Goal: Information Seeking & Learning: Learn about a topic

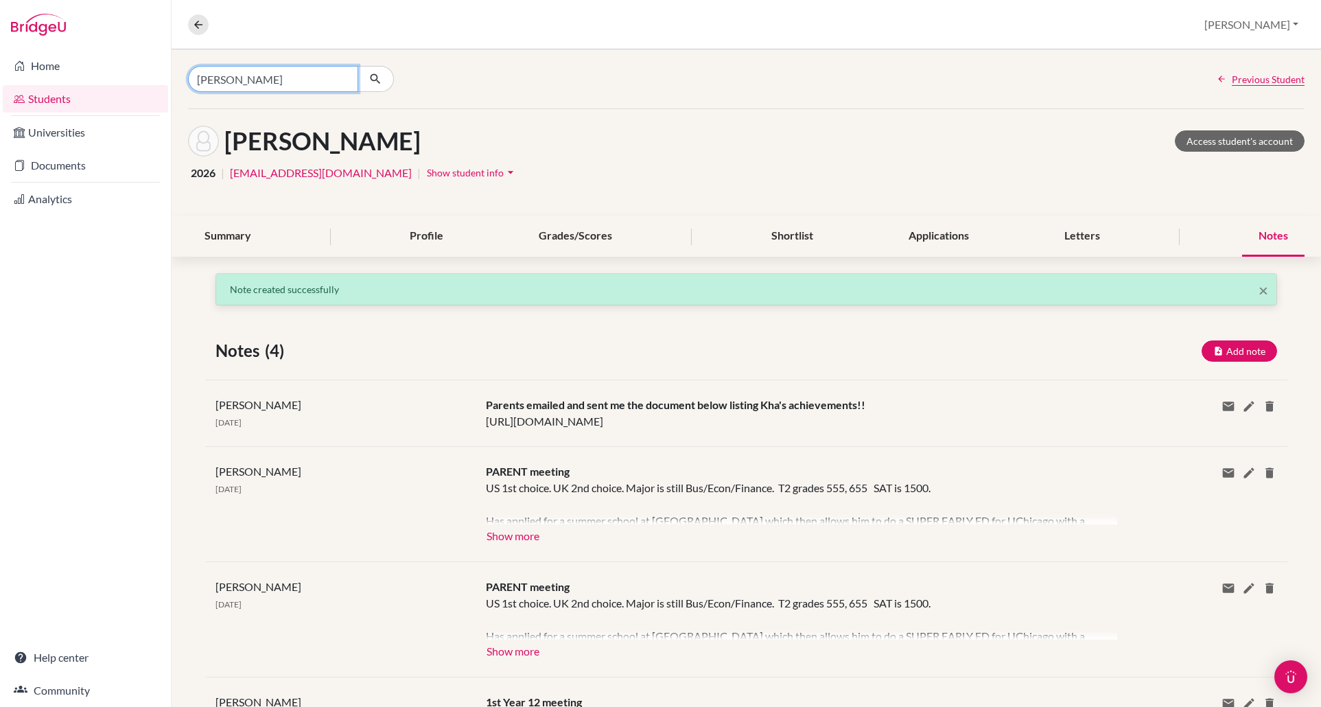
click at [217, 82] on input "[PERSON_NAME]" at bounding box center [273, 79] width 170 height 26
type input "an [PERSON_NAME]"
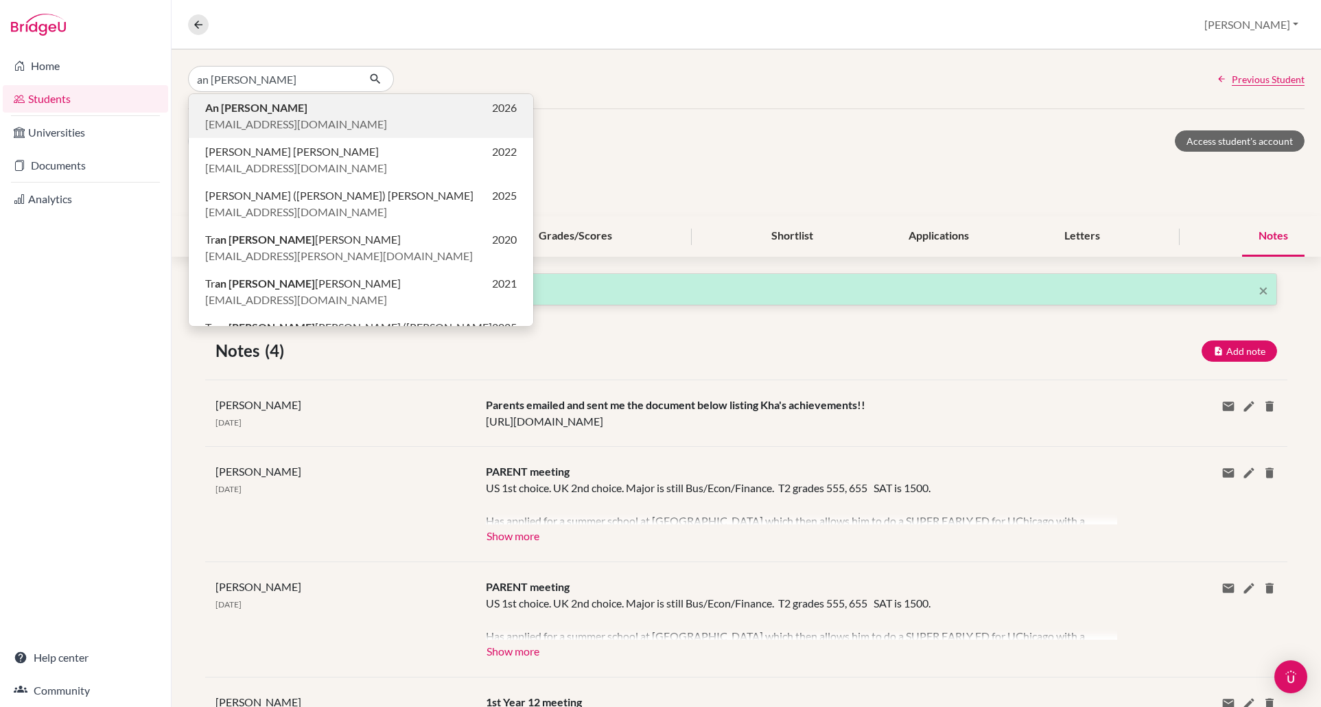
click at [292, 116] on span "ahoang@bisvietnam.com" at bounding box center [296, 124] width 182 height 16
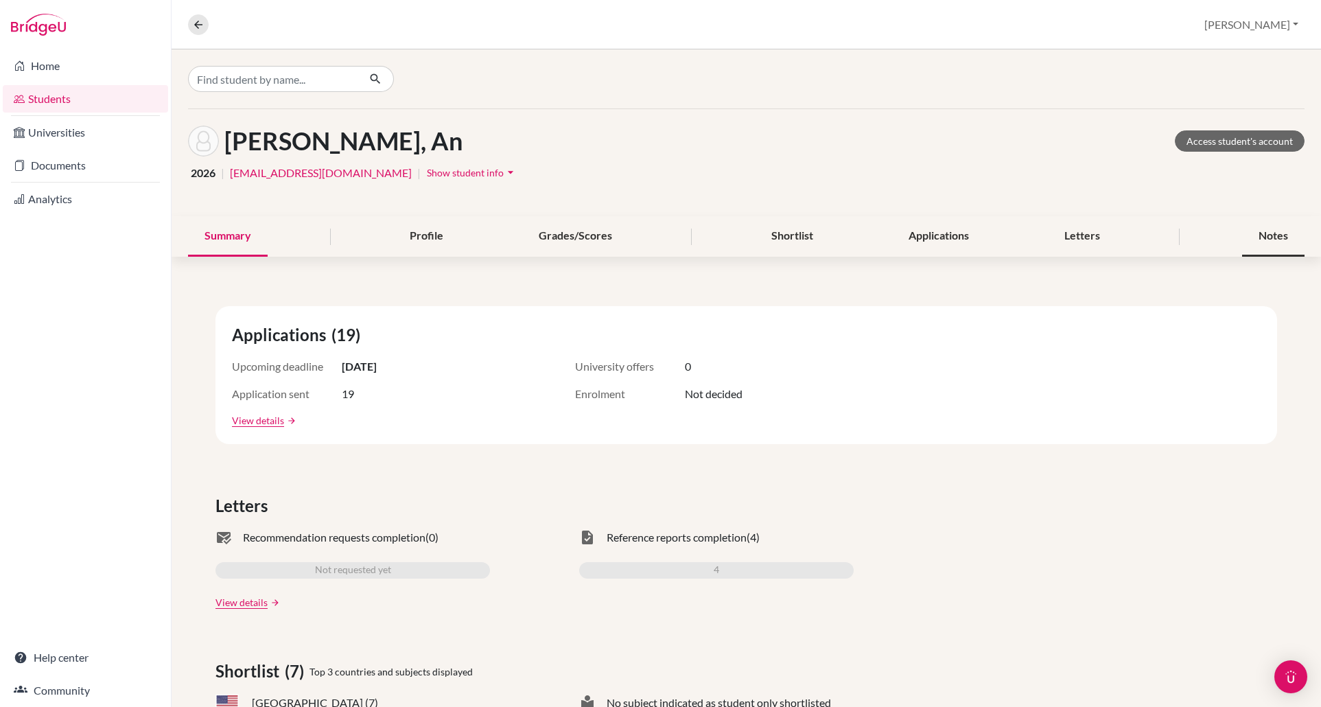
click at [1249, 231] on div "Notes" at bounding box center [1274, 236] width 62 height 41
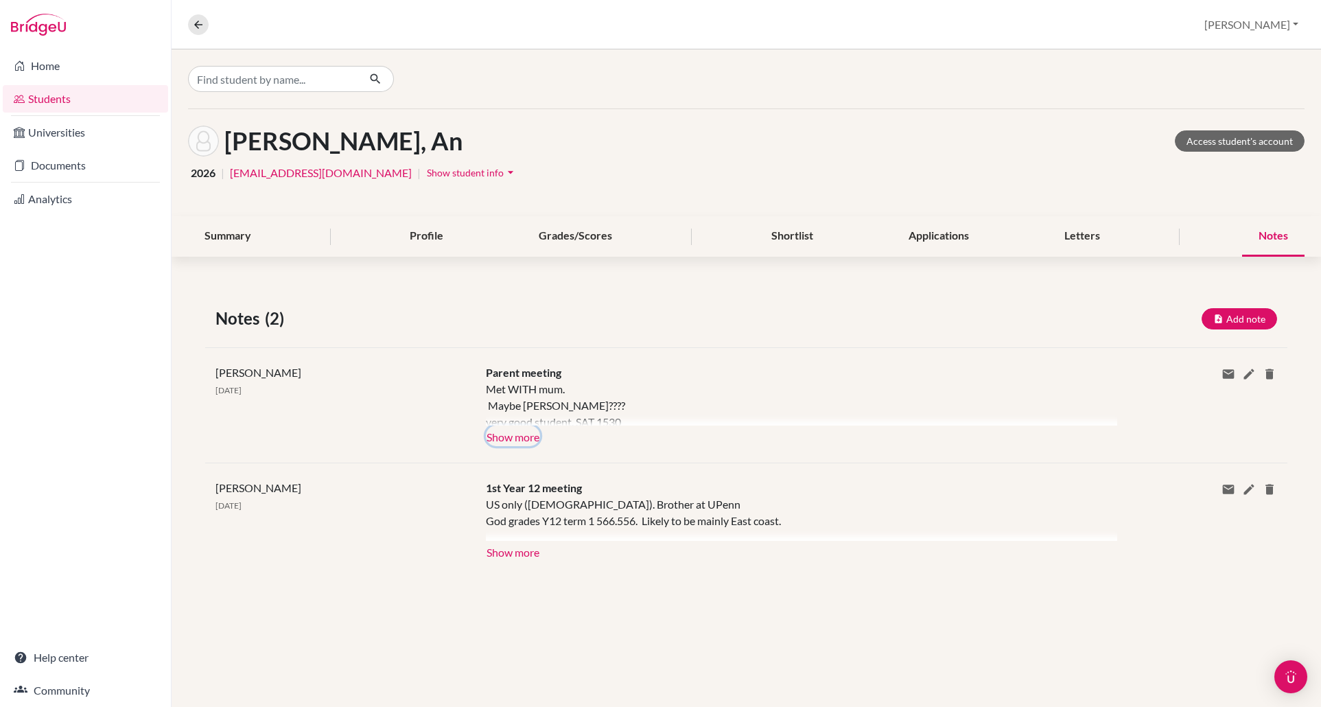
click at [518, 432] on button "Show more" at bounding box center [513, 436] width 54 height 21
click at [518, 426] on div "Met WITH mum. Maybe Cornell ED???? very good student. SAT 1530 US ONLY - Will t…" at bounding box center [791, 403] width 611 height 45
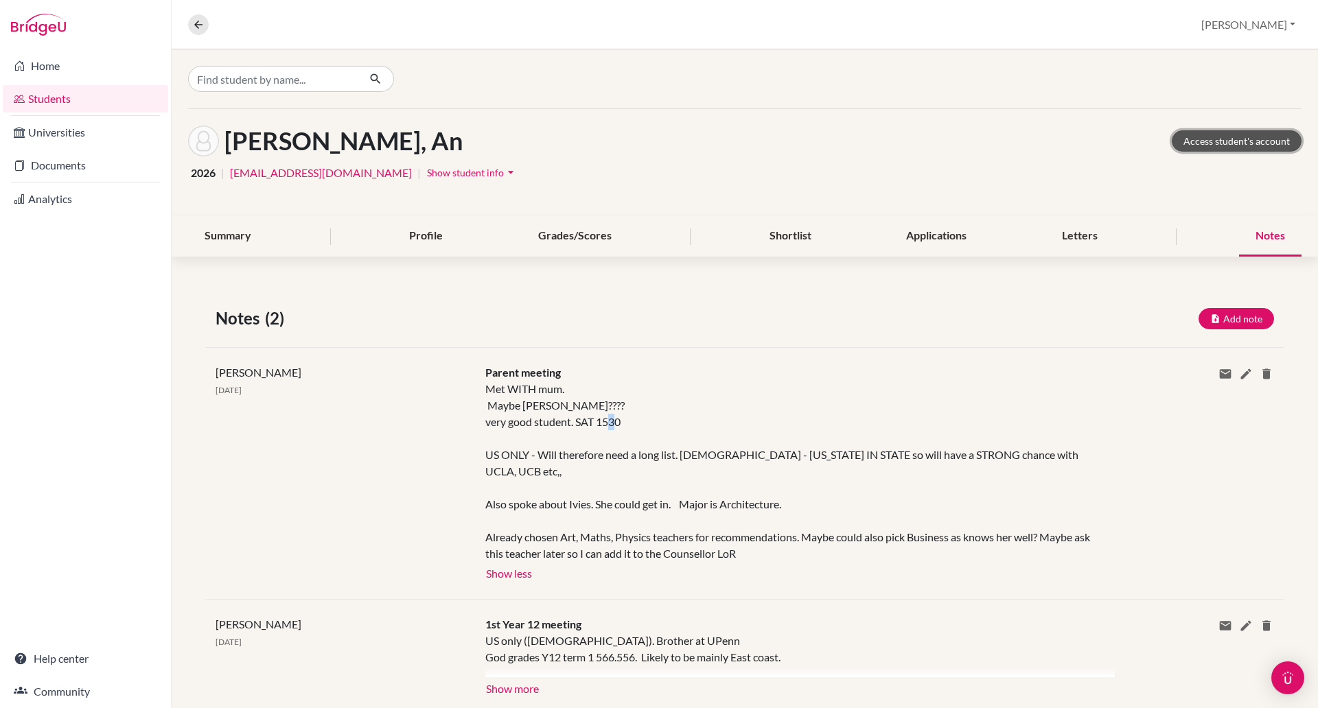
click at [1199, 142] on link "Access student's account" at bounding box center [1237, 140] width 130 height 21
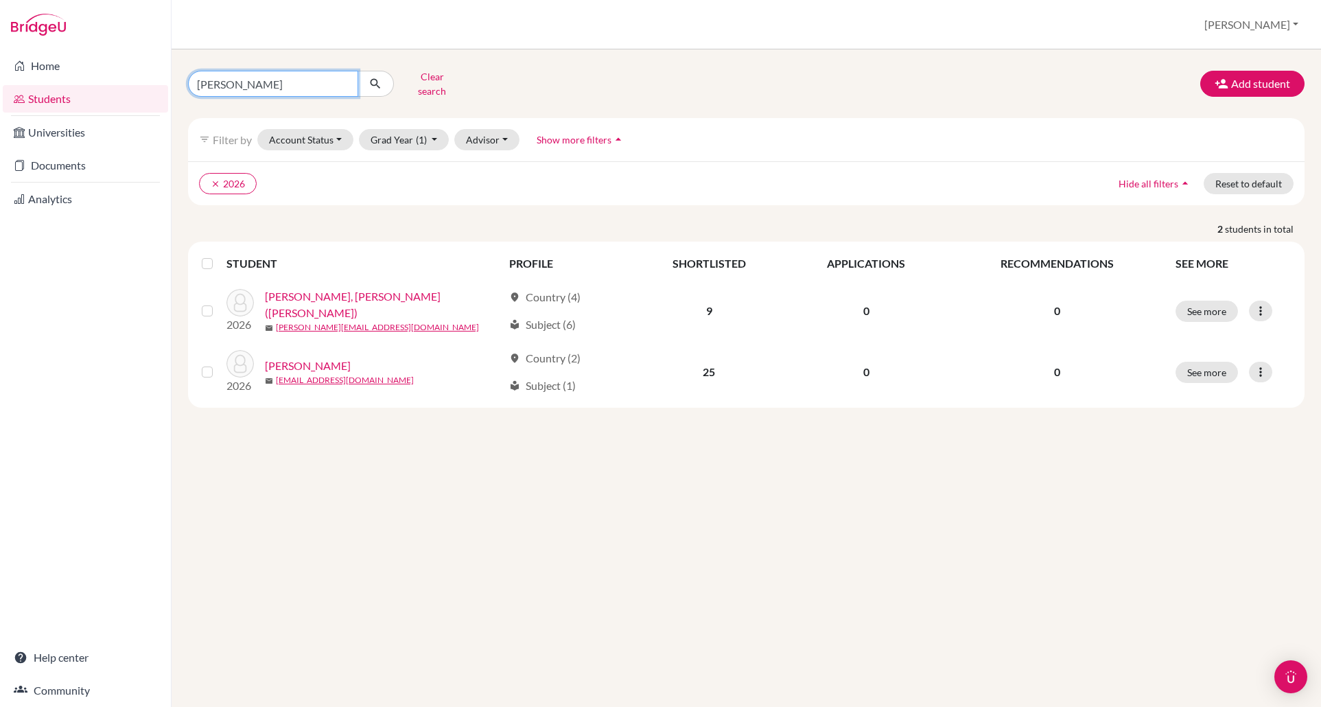
click at [264, 79] on input "kha tran" at bounding box center [273, 84] width 170 height 26
type input "k"
type input "trong dan"
click button "submit" at bounding box center [376, 84] width 36 height 26
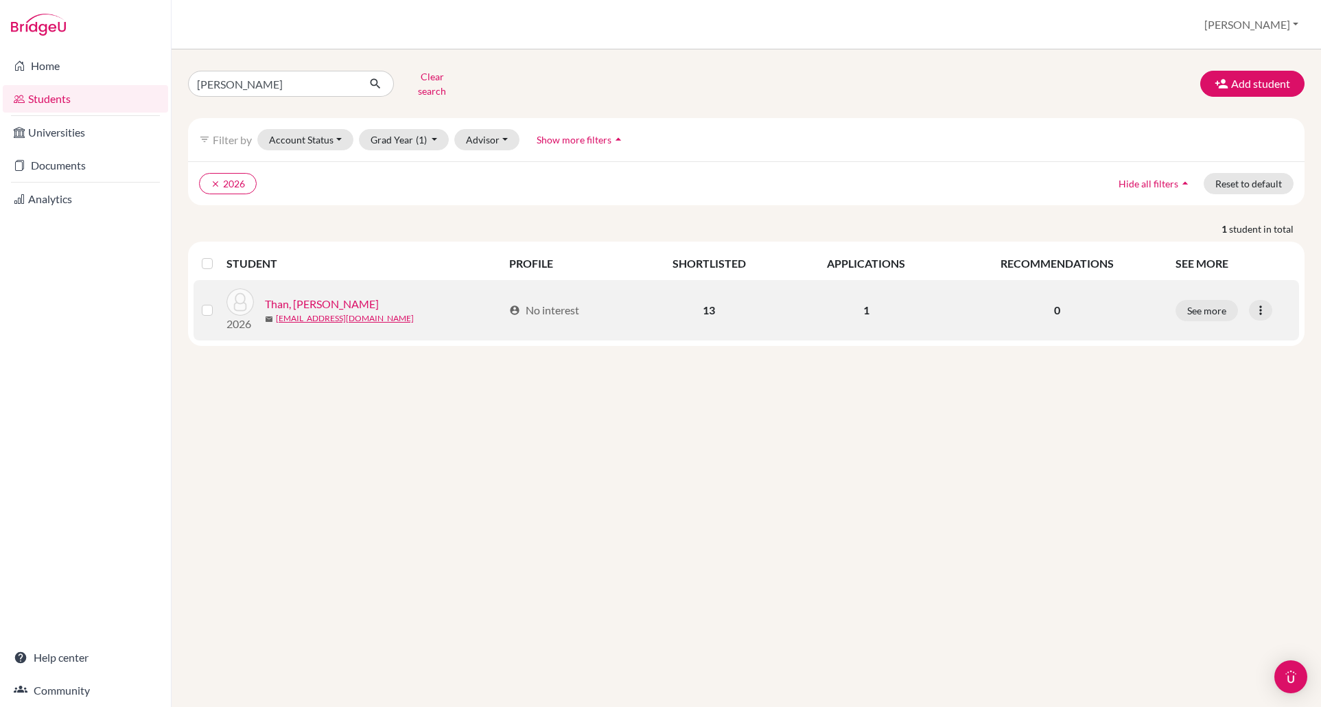
click at [314, 296] on link "Than, Trong Dan Thy" at bounding box center [322, 304] width 114 height 16
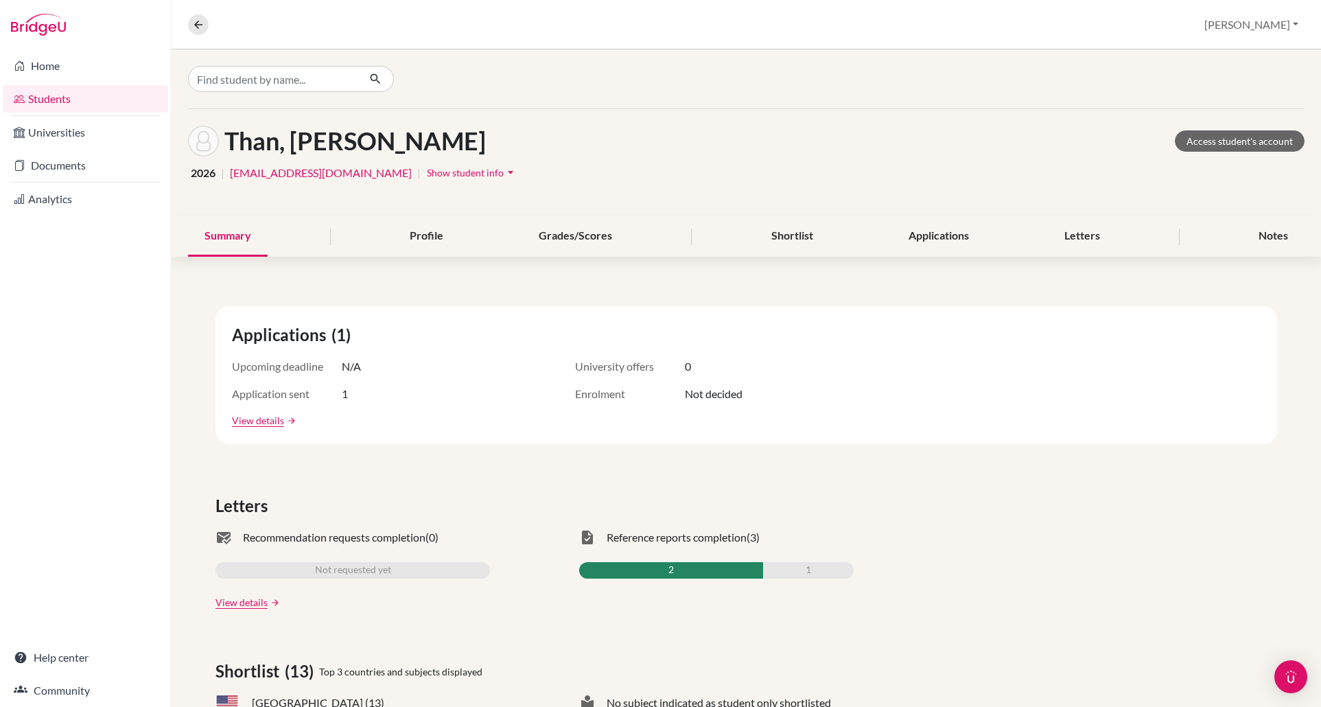
click at [427, 173] on span "Show student info" at bounding box center [465, 173] width 77 height 12
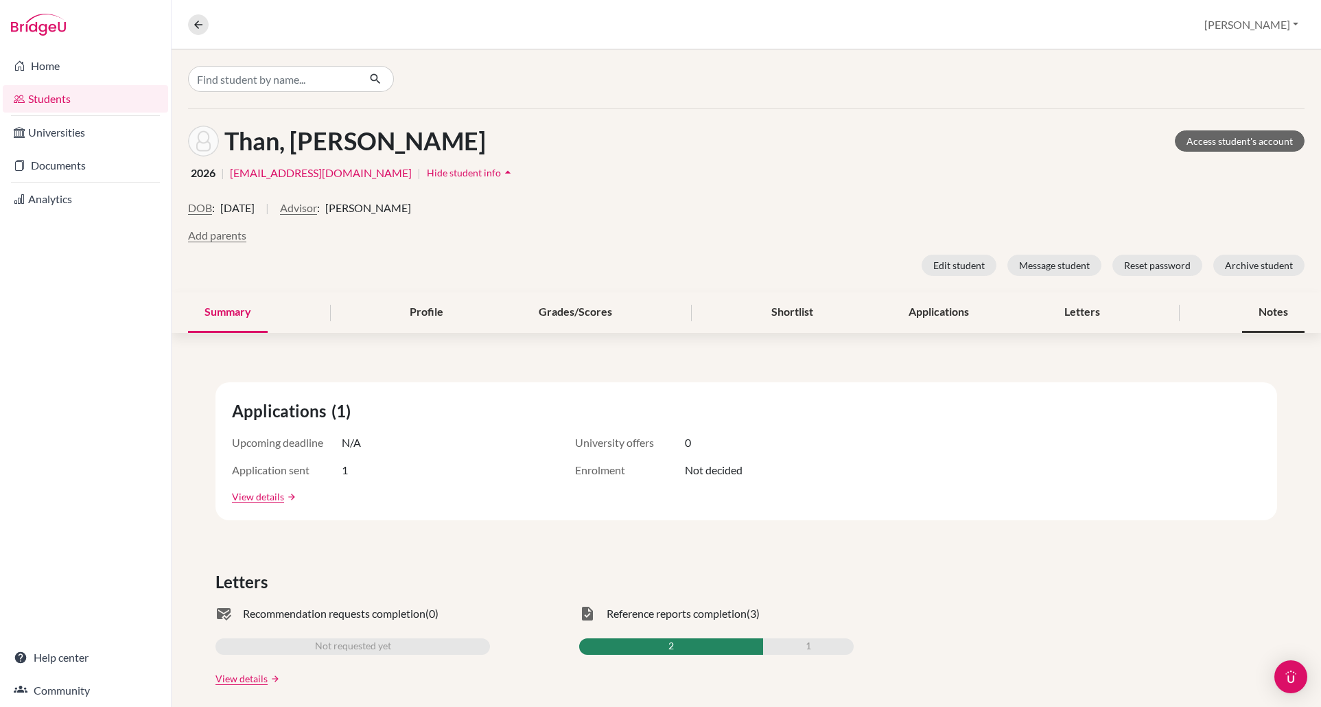
click at [1249, 310] on div "Notes" at bounding box center [1274, 312] width 62 height 41
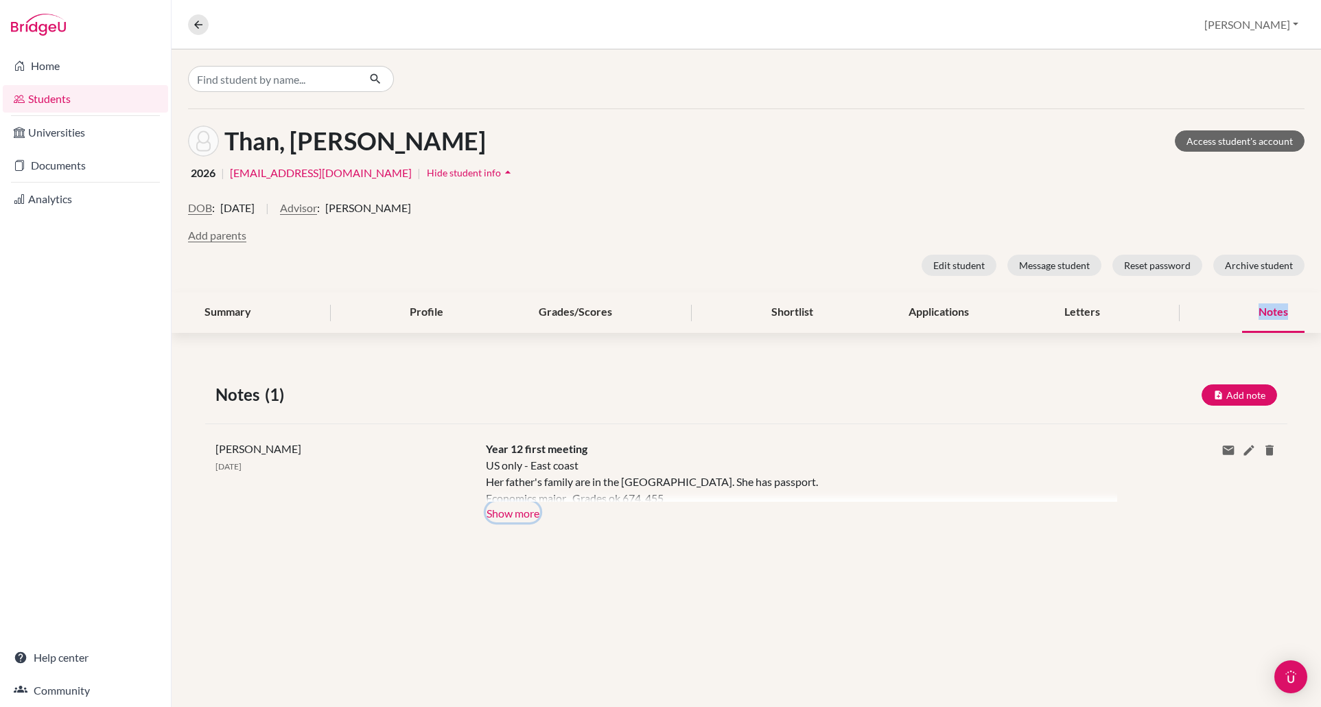
click at [529, 512] on button "Show more" at bounding box center [513, 512] width 54 height 21
click at [529, 502] on div "US only - East coast Her father's family are in the US. She has passport. Econo…" at bounding box center [791, 479] width 611 height 45
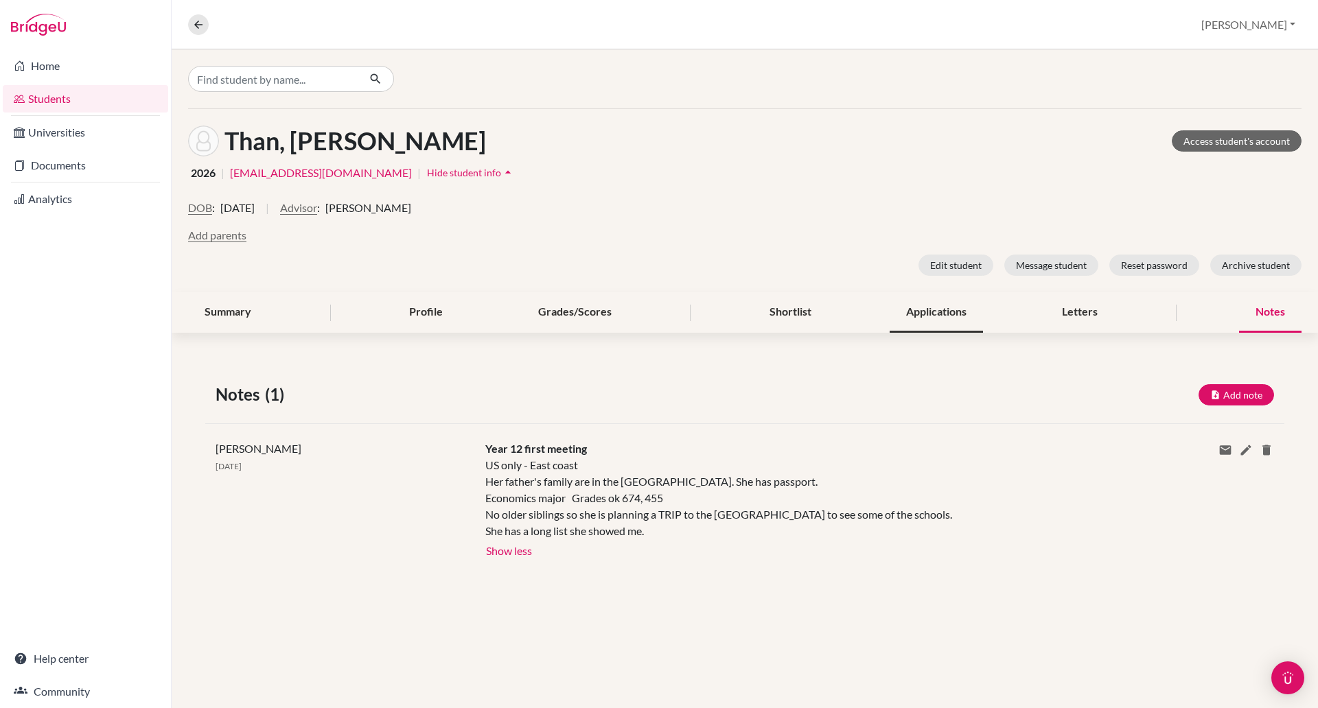
click at [898, 316] on div "Applications" at bounding box center [936, 312] width 93 height 41
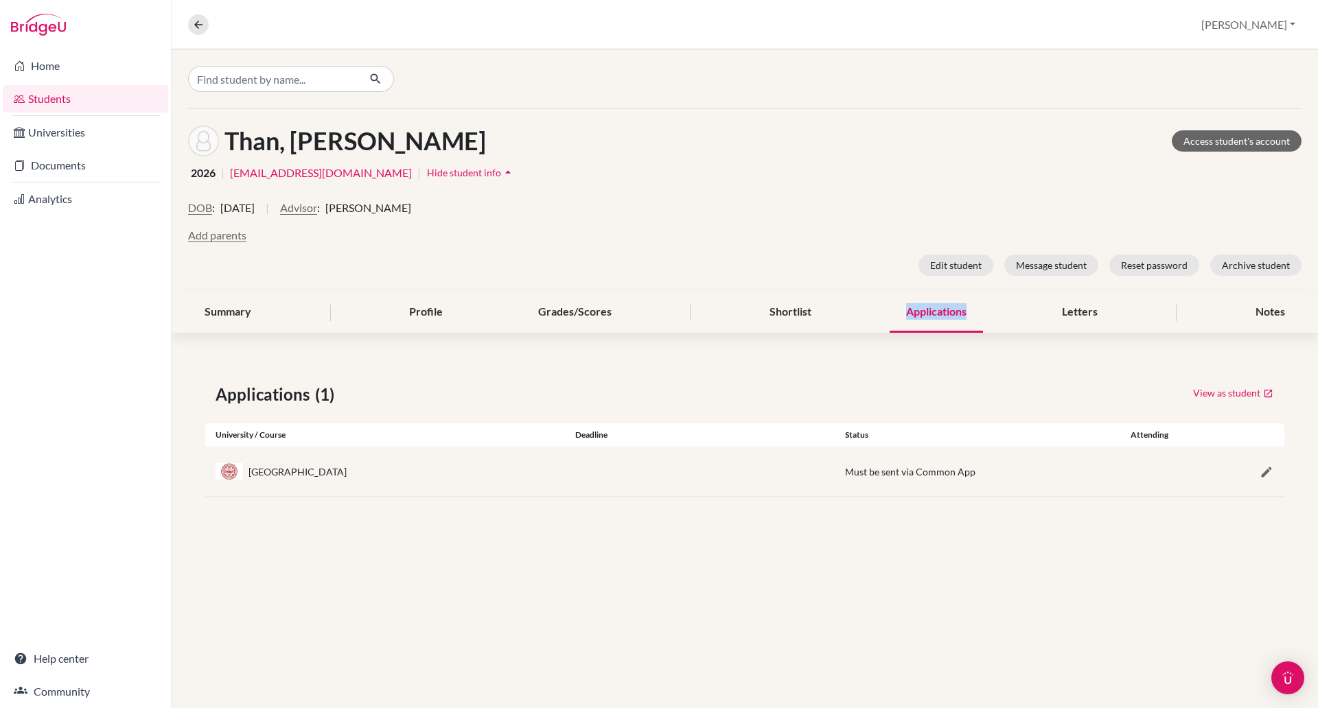
click at [913, 315] on div "Applications" at bounding box center [936, 312] width 93 height 41
click at [1242, 136] on link "Access student's account" at bounding box center [1237, 140] width 130 height 21
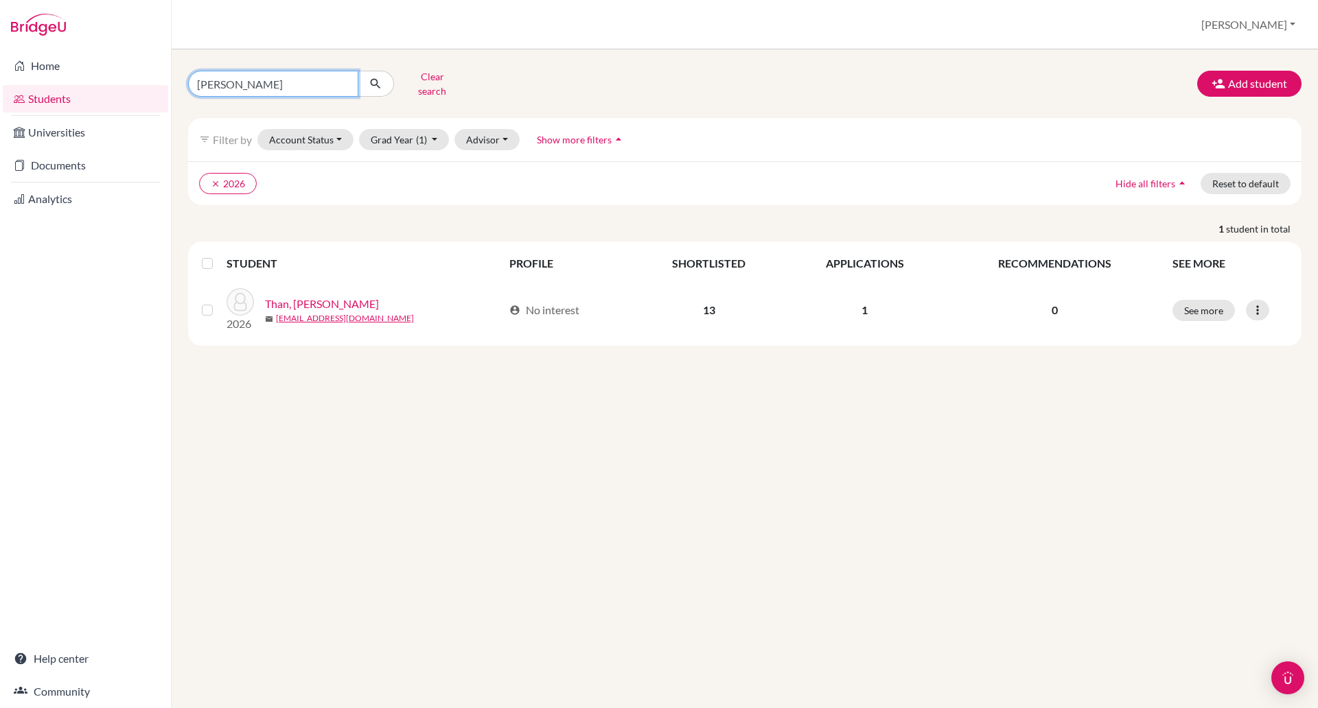
click at [257, 80] on input "trong dan" at bounding box center [273, 84] width 170 height 26
type input "t"
type input "h"
type input "jie dong"
click button "submit" at bounding box center [376, 84] width 36 height 26
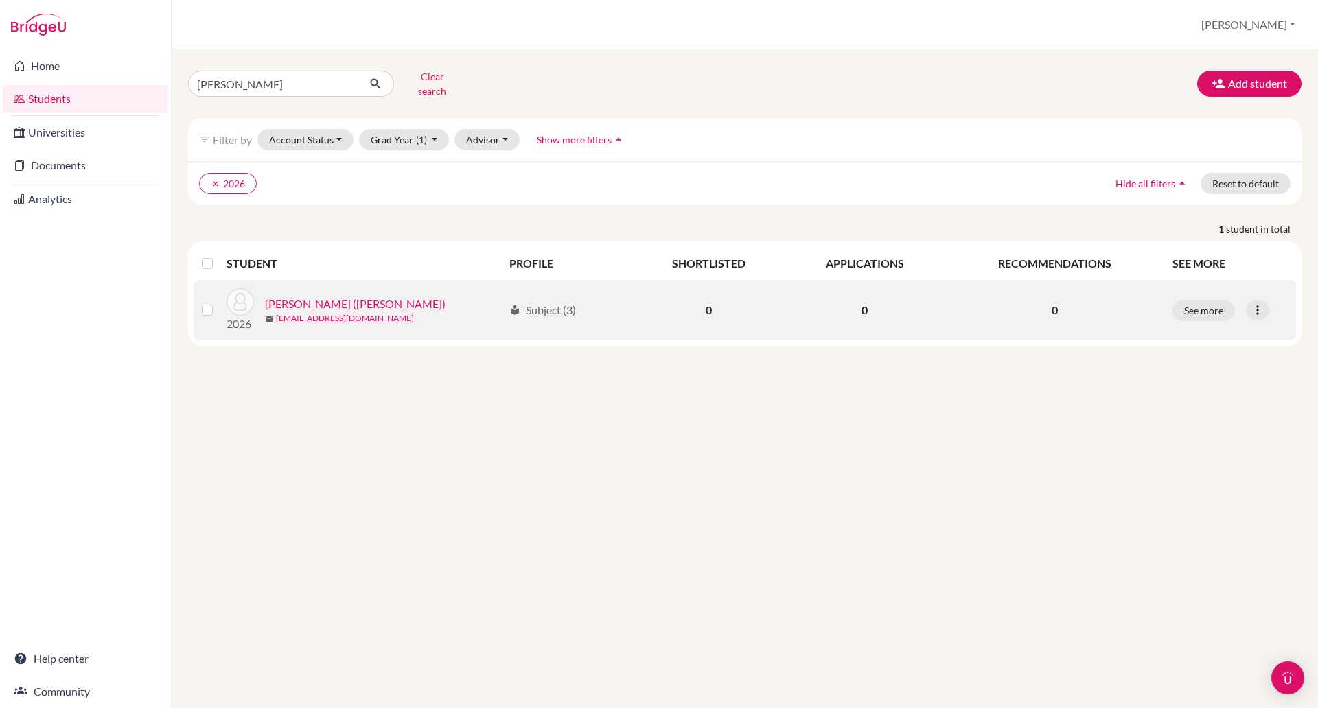
click at [301, 296] on link "[PERSON_NAME] ([PERSON_NAME])" at bounding box center [355, 304] width 181 height 16
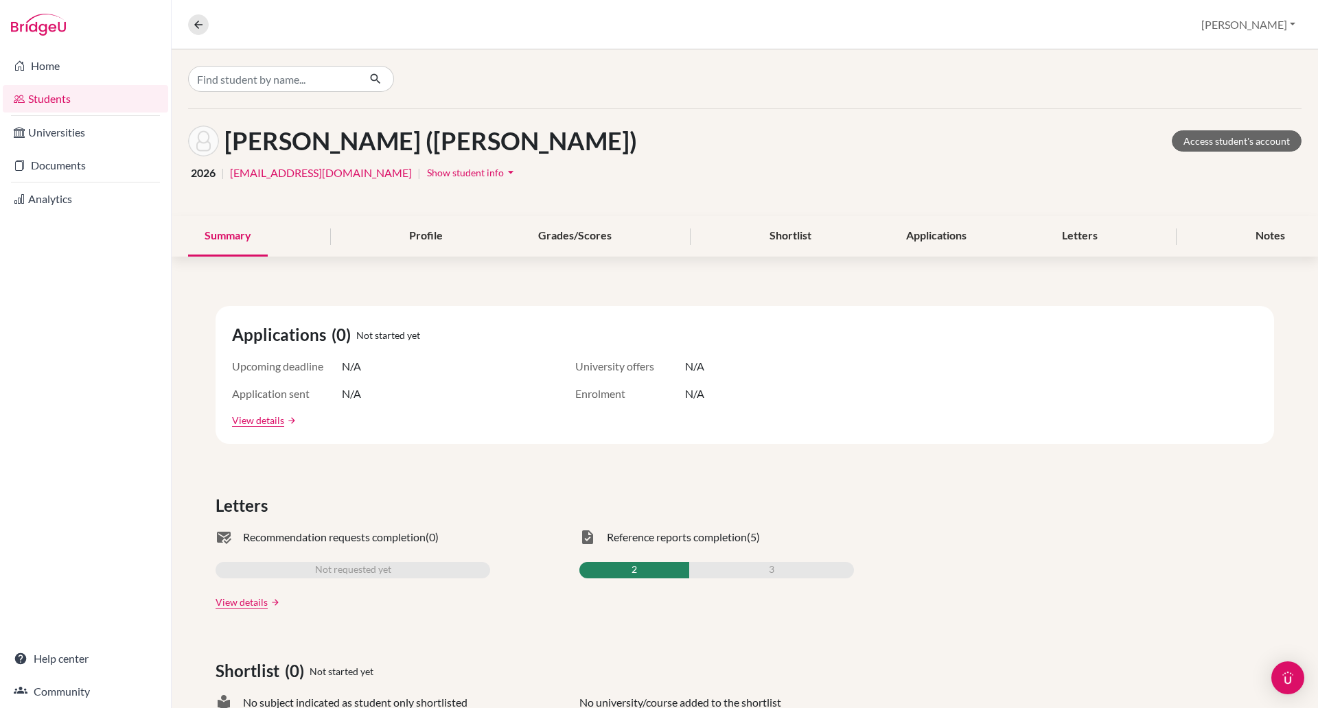
click at [427, 168] on span "Show student info" at bounding box center [465, 173] width 77 height 12
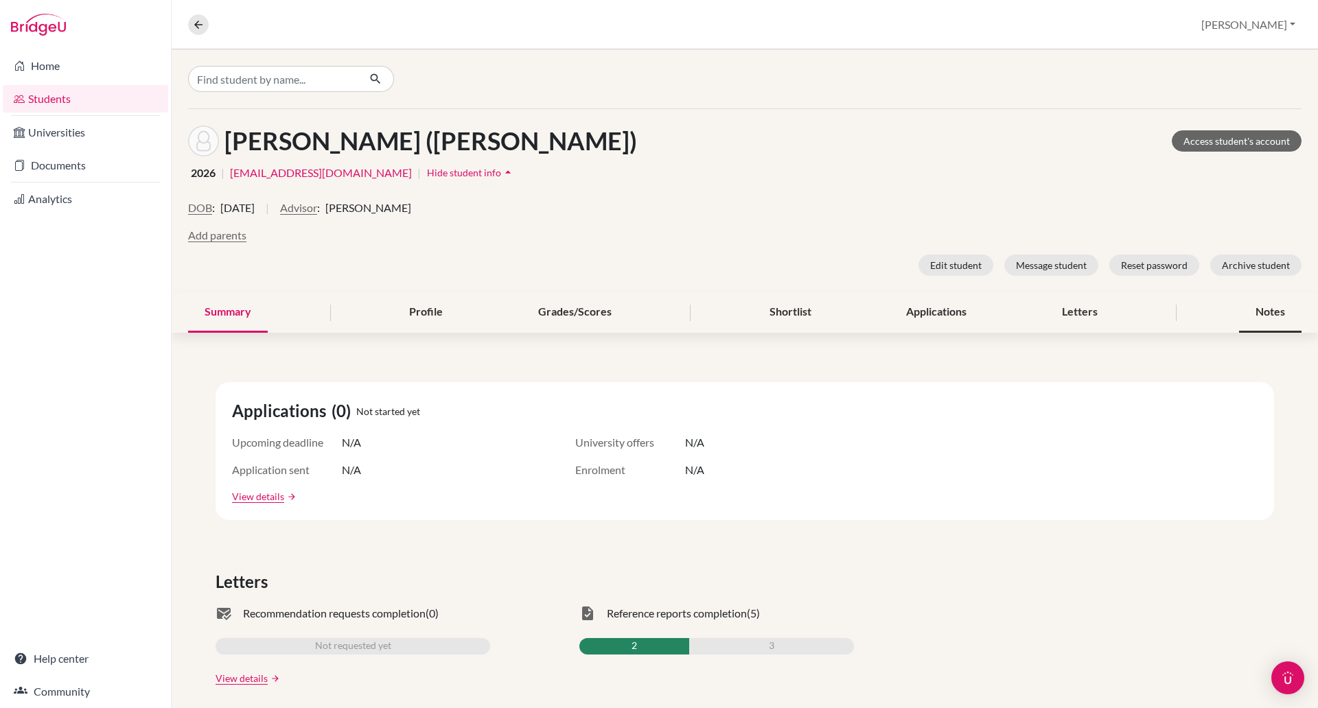
click at [1241, 314] on div "Notes" at bounding box center [1270, 312] width 62 height 41
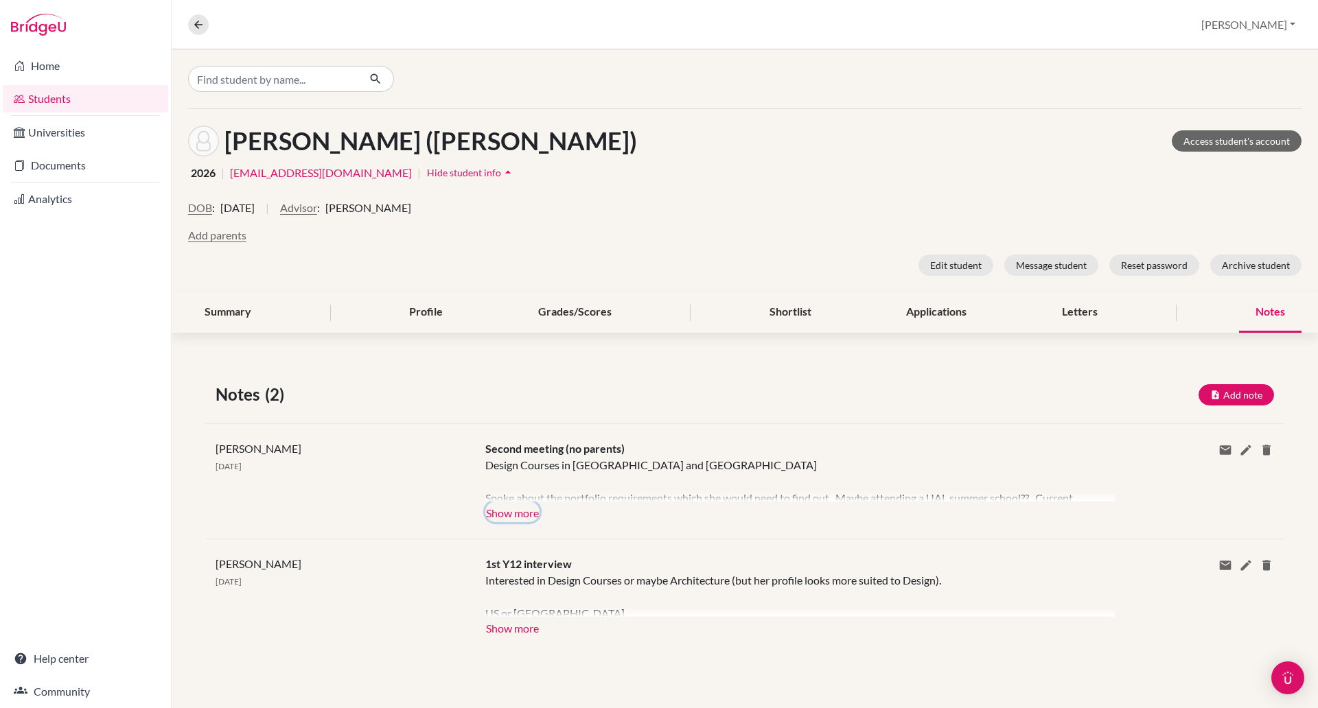
click at [498, 509] on button "Show more" at bounding box center [512, 512] width 54 height 21
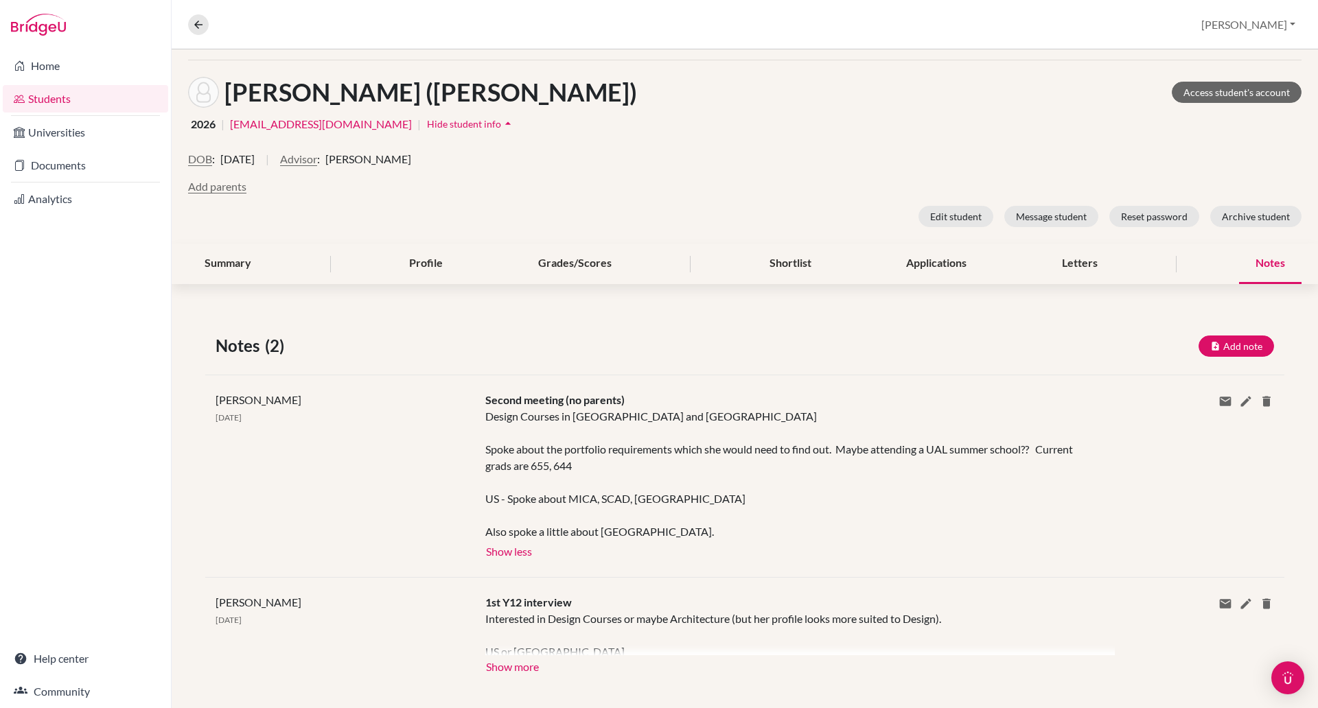
scroll to position [44, 0]
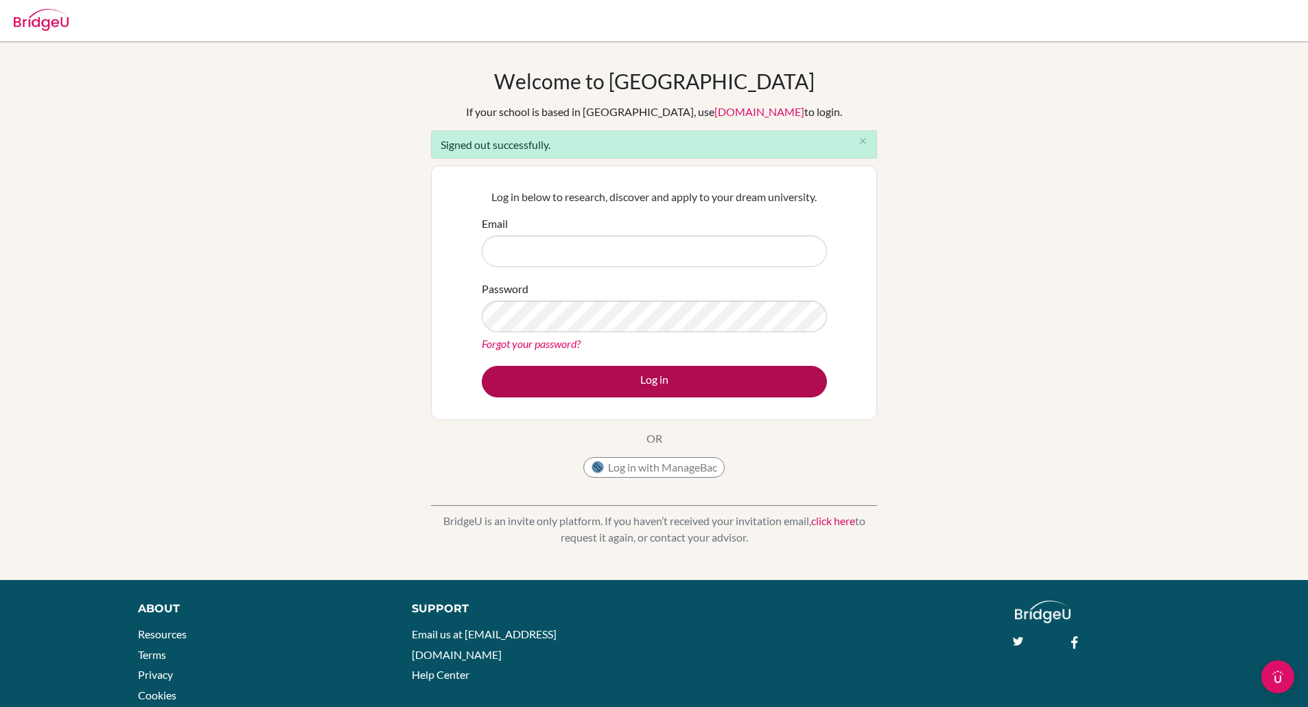
type input "paul.rispin@bisvietnam.com"
click at [609, 382] on button "Log in" at bounding box center [654, 382] width 345 height 32
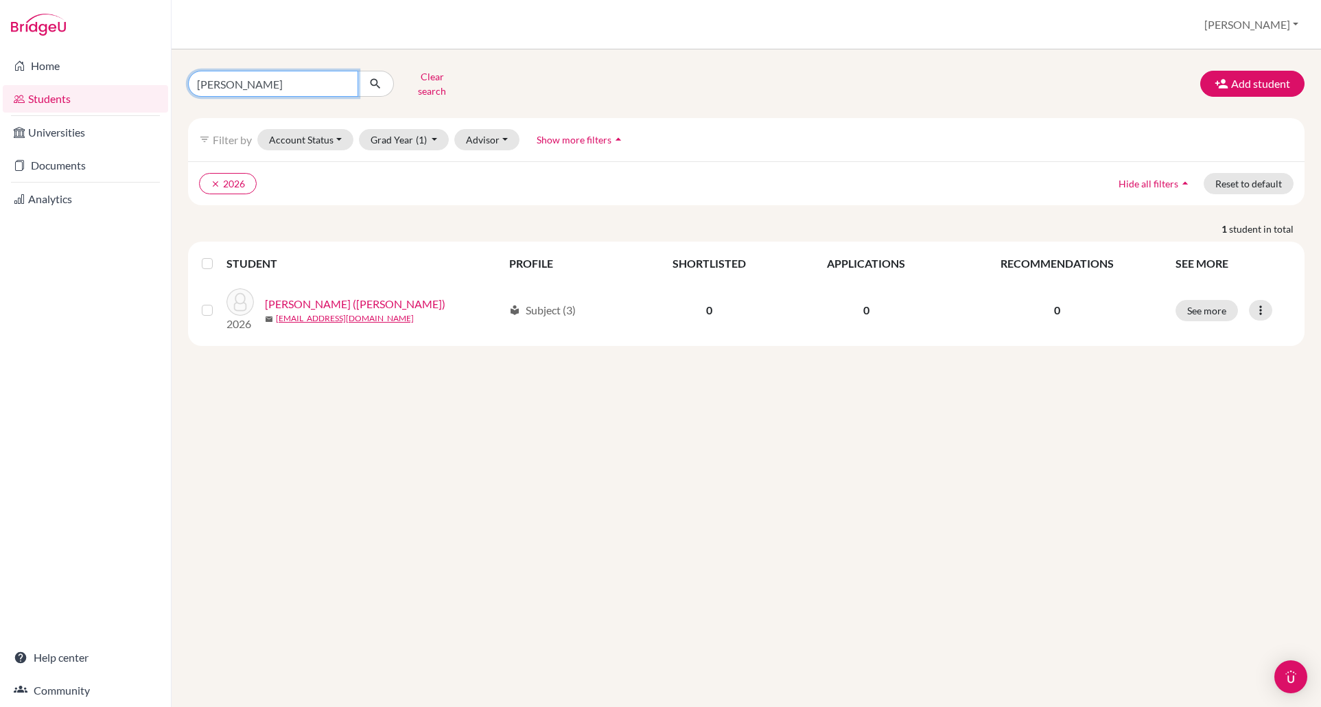
click at [244, 71] on input "jie dong" at bounding box center [273, 84] width 170 height 26
type input "j"
type input "GARG"
click button "submit" at bounding box center [376, 84] width 36 height 26
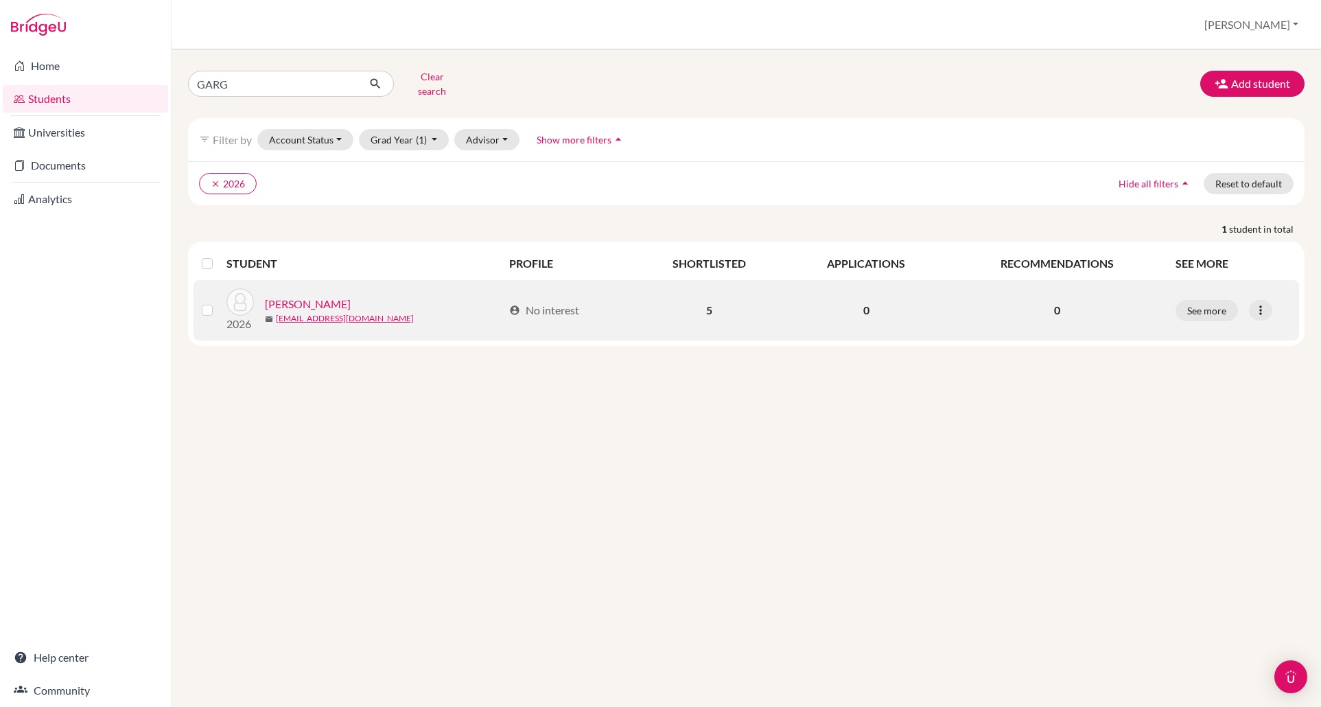
click at [299, 296] on link "Garg, Nidhi" at bounding box center [308, 304] width 86 height 16
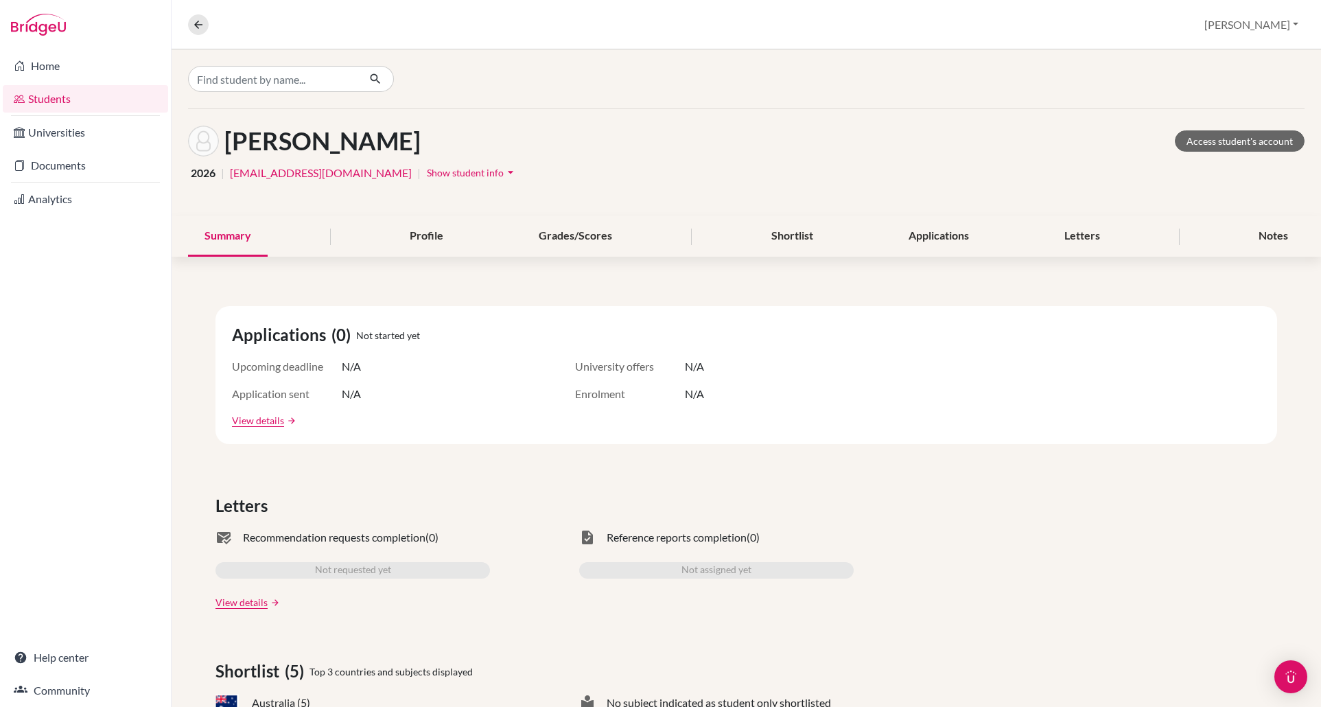
click at [427, 168] on span "Show student info" at bounding box center [465, 173] width 77 height 12
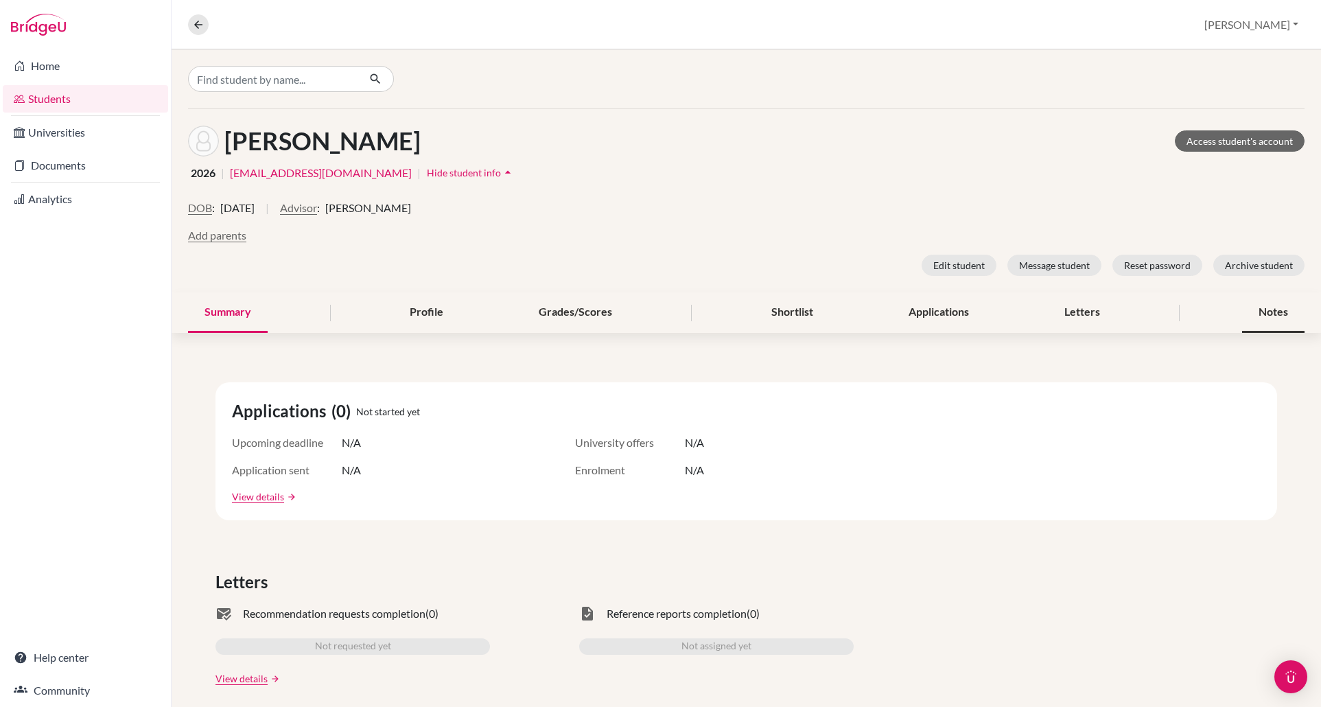
click at [1264, 309] on div "Notes" at bounding box center [1274, 312] width 62 height 41
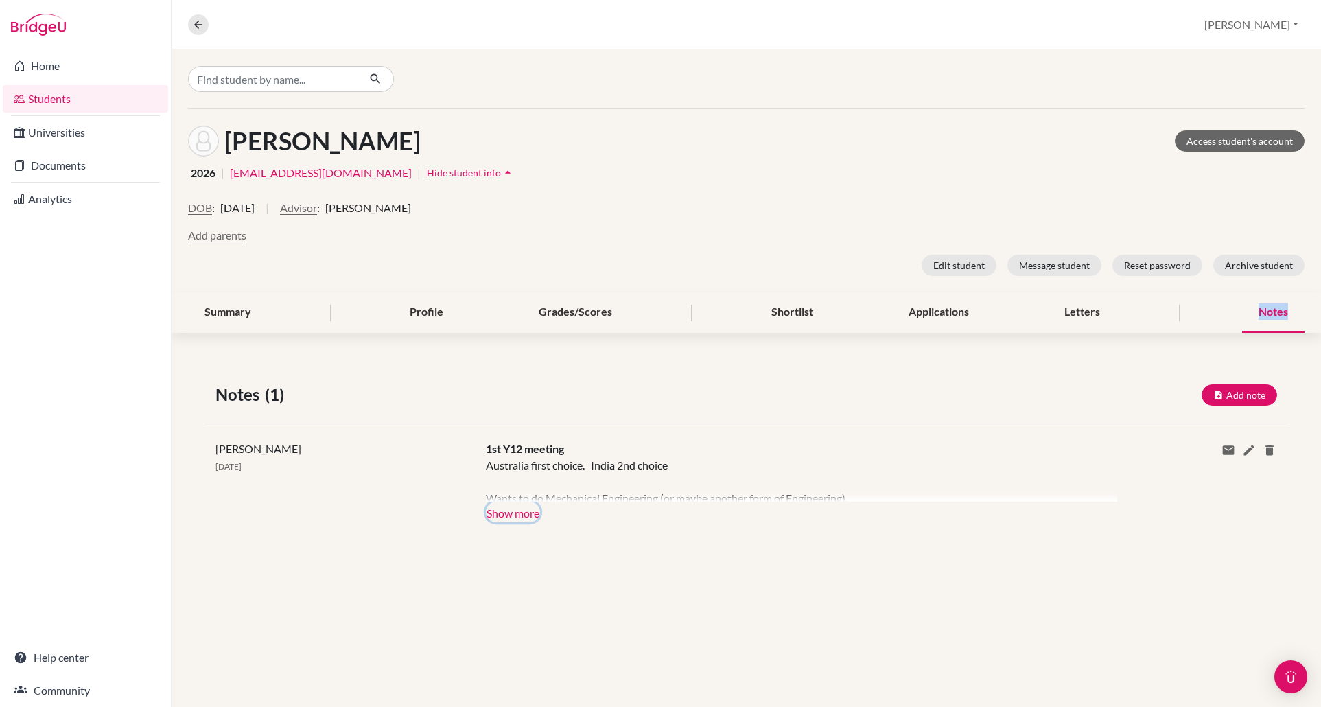
click at [503, 512] on button "Show more" at bounding box center [513, 512] width 54 height 21
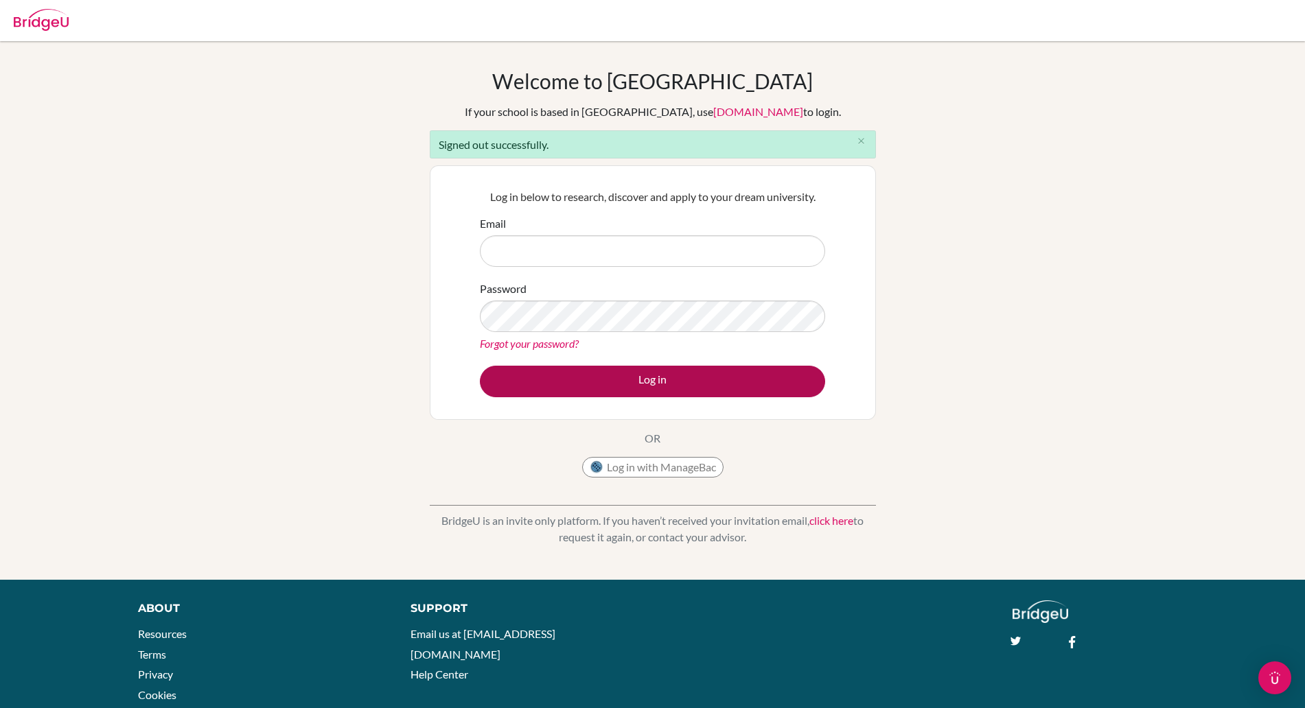
type input "[PERSON_NAME][EMAIL_ADDRESS][PERSON_NAME][DOMAIN_NAME]"
click at [629, 382] on button "Log in" at bounding box center [652, 382] width 345 height 32
type input "[PERSON_NAME][EMAIL_ADDRESS][PERSON_NAME][DOMAIN_NAME]"
click at [677, 379] on button "Log in" at bounding box center [652, 382] width 345 height 32
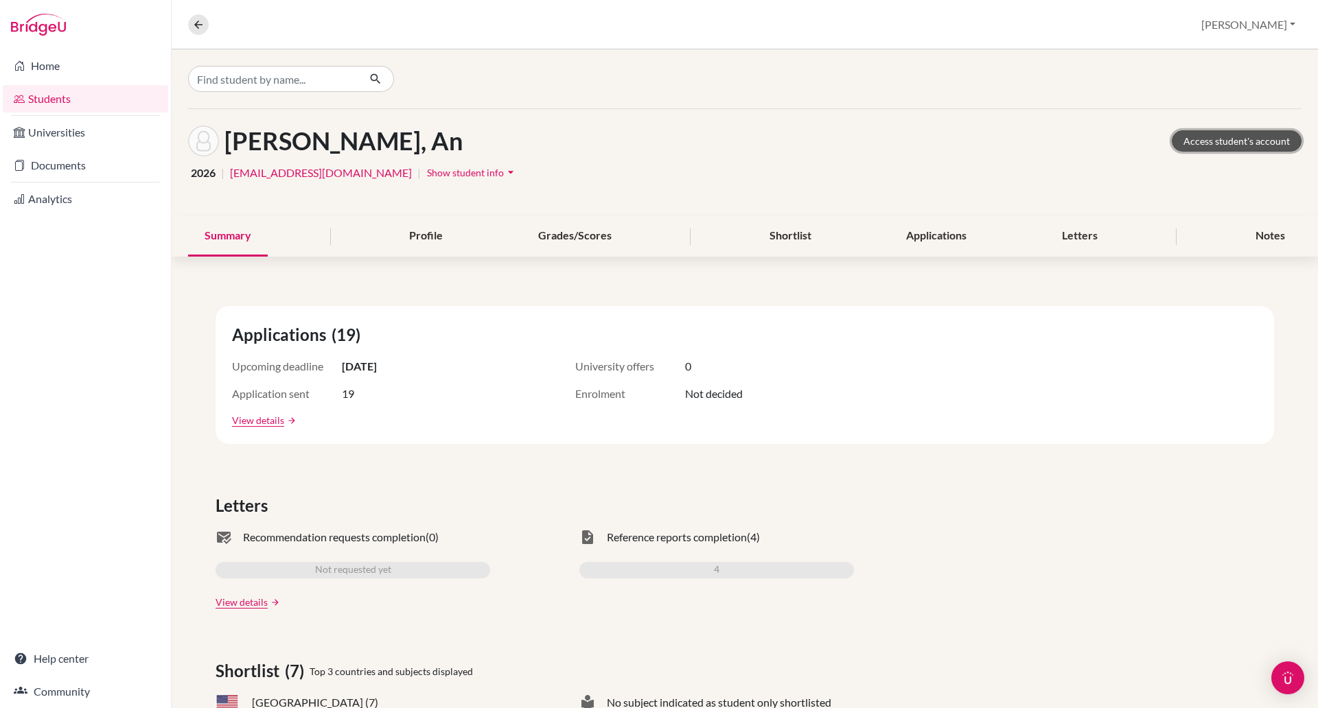
click at [1182, 144] on link "Access student's account" at bounding box center [1237, 140] width 130 height 21
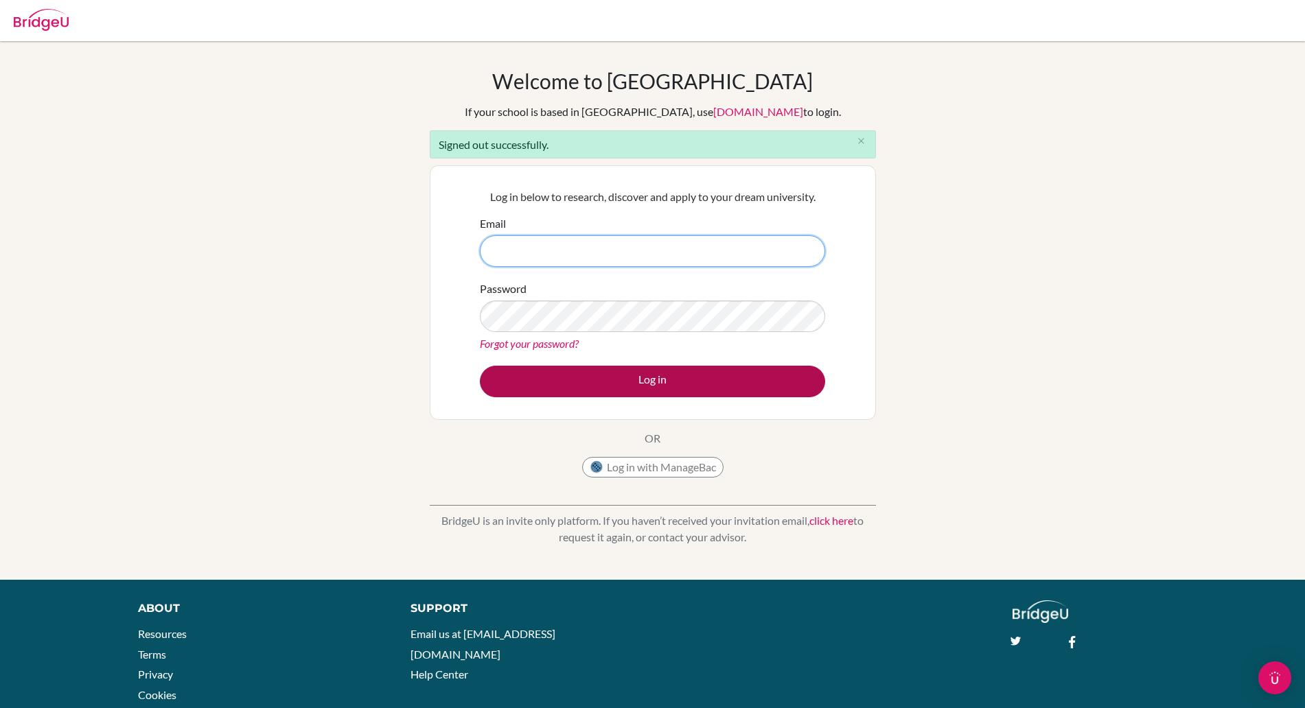
type input "[PERSON_NAME][EMAIL_ADDRESS][PERSON_NAME][DOMAIN_NAME]"
click at [604, 387] on button "Log in" at bounding box center [652, 382] width 345 height 32
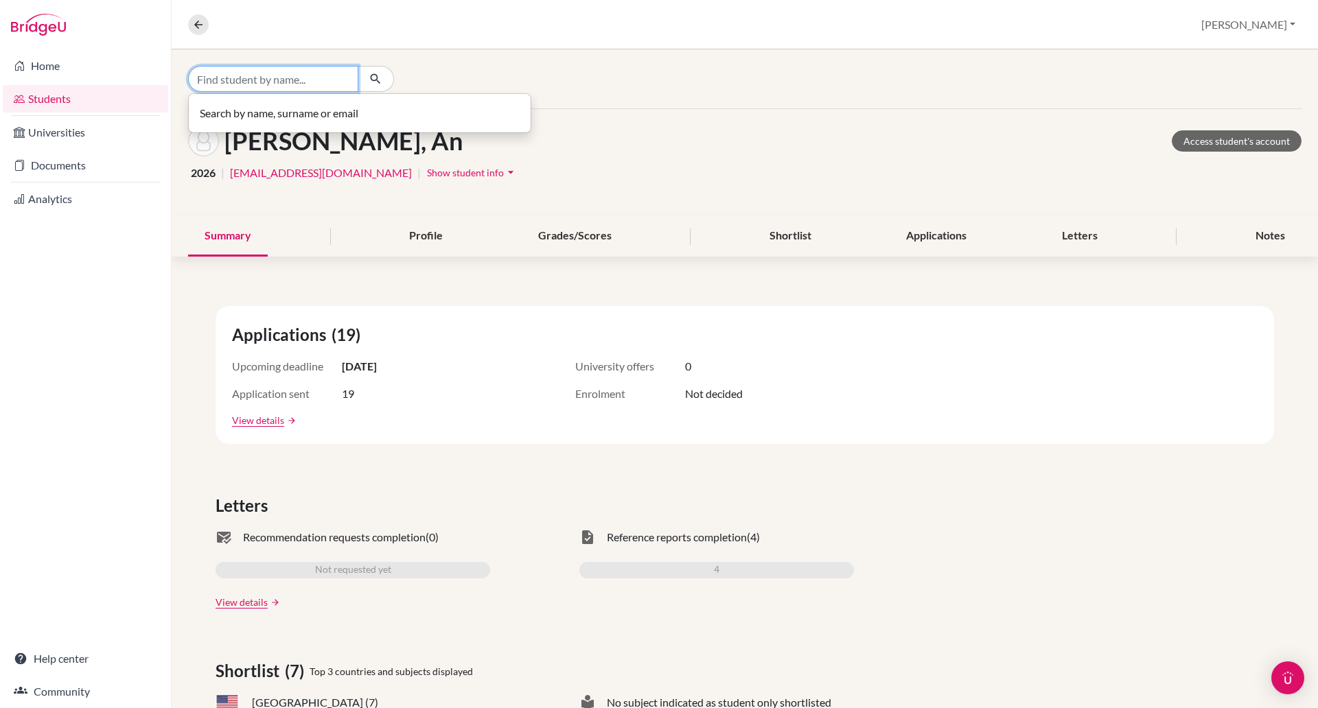
click at [233, 82] on input "Find student by name..." at bounding box center [273, 79] width 170 height 26
click at [257, 78] on input "Find student by name..." at bounding box center [273, 79] width 170 height 26
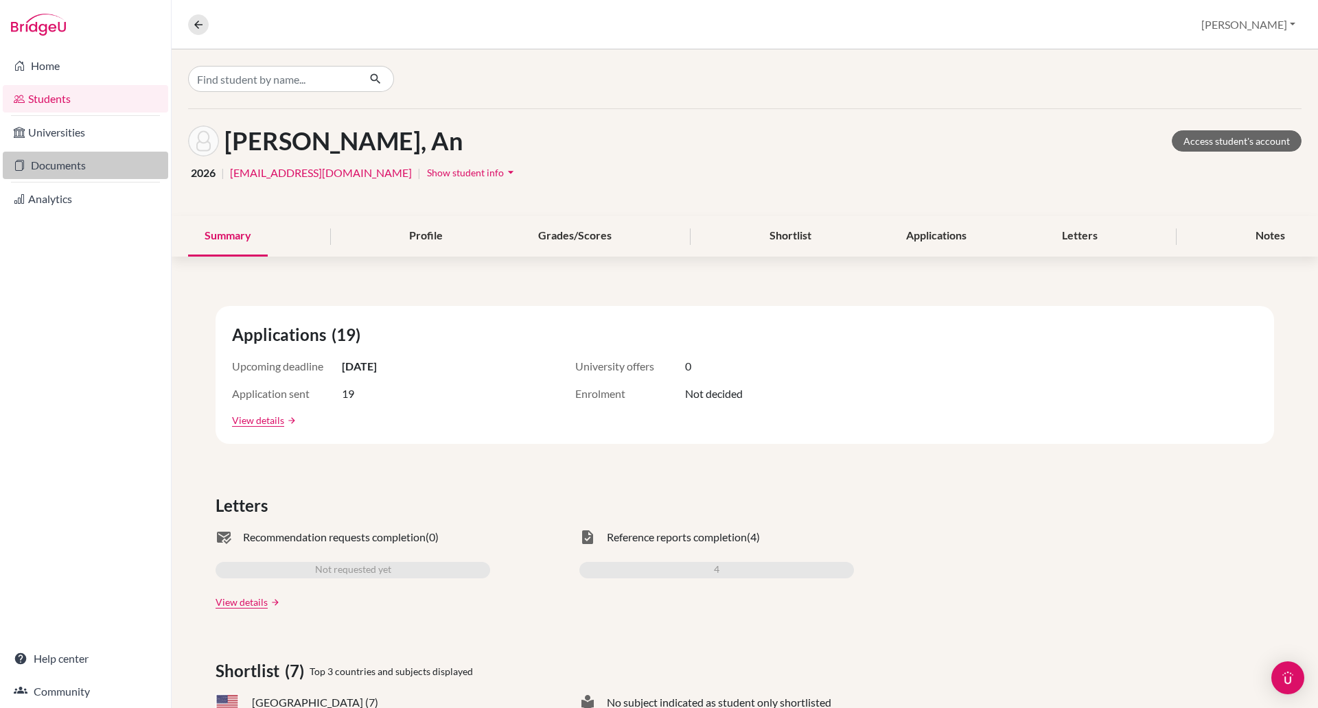
click at [38, 166] on link "Documents" at bounding box center [85, 165] width 165 height 27
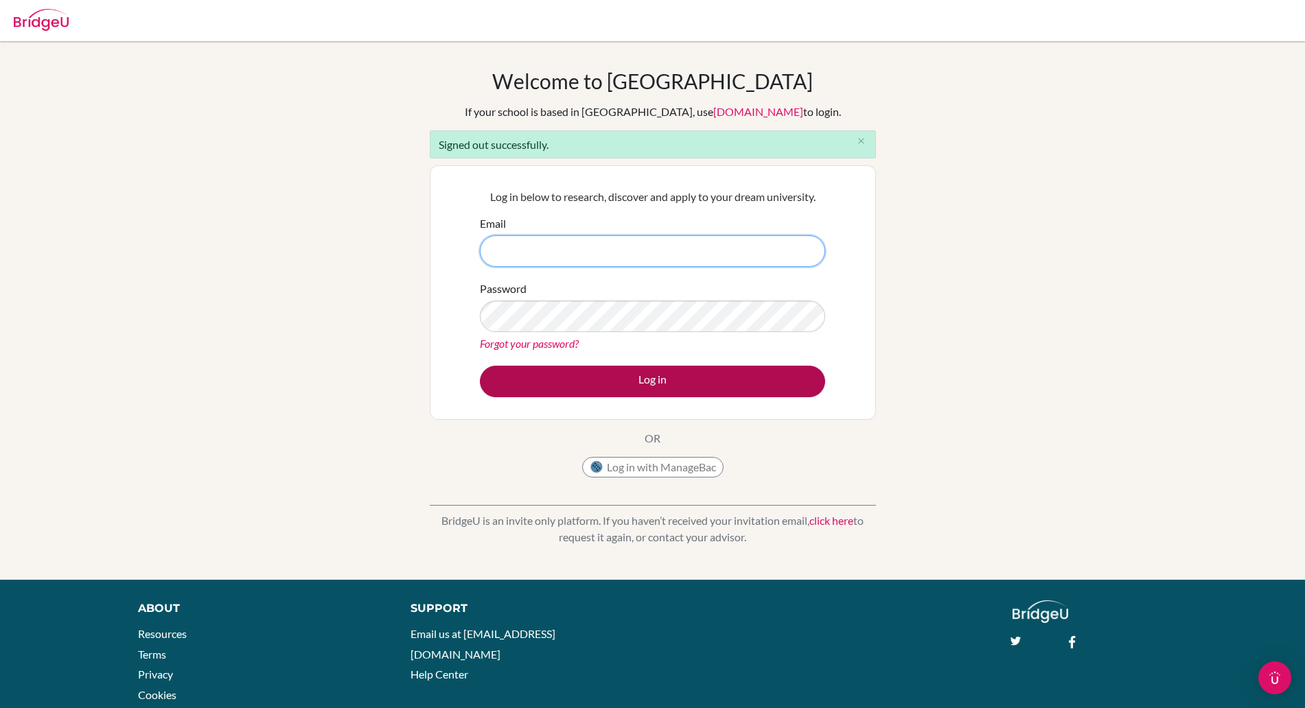
type input "[PERSON_NAME][EMAIL_ADDRESS][PERSON_NAME][DOMAIN_NAME]"
click at [708, 383] on button "Log in" at bounding box center [652, 382] width 345 height 32
click at [682, 380] on button "Log in" at bounding box center [652, 382] width 345 height 32
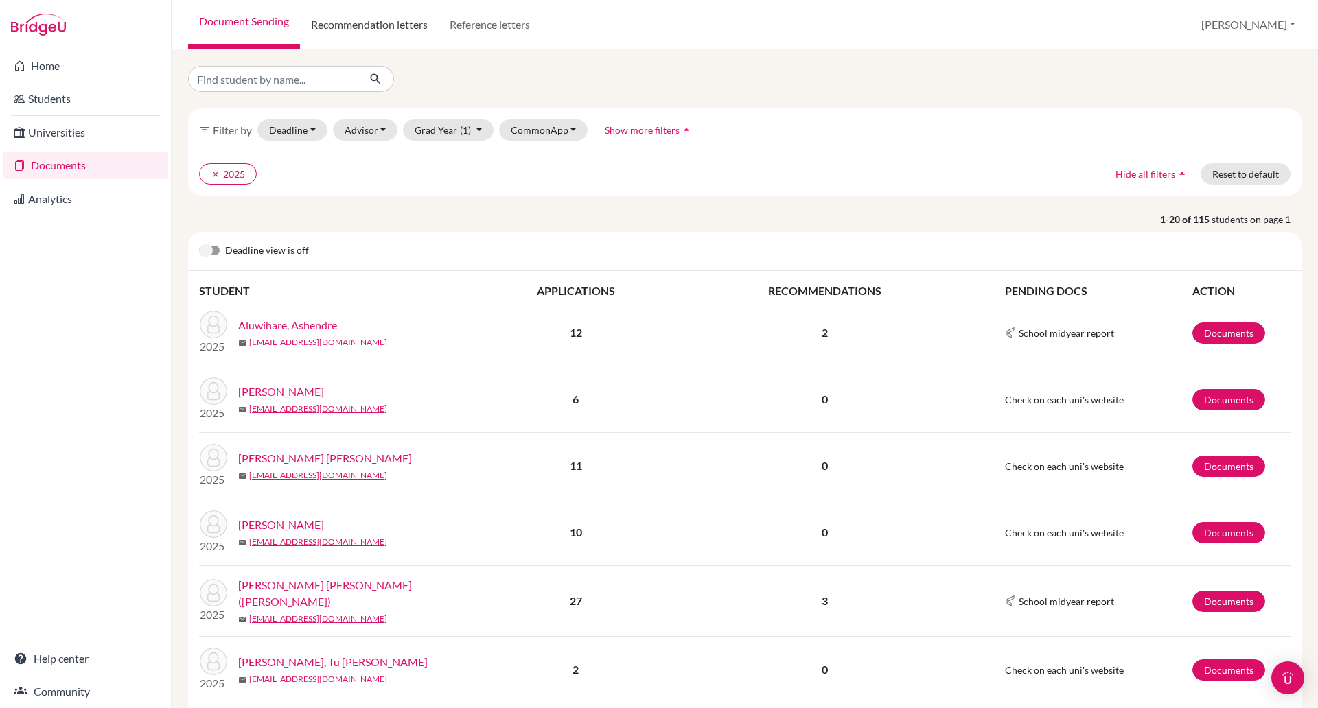
click at [342, 20] on link "Recommendation letters" at bounding box center [369, 24] width 139 height 49
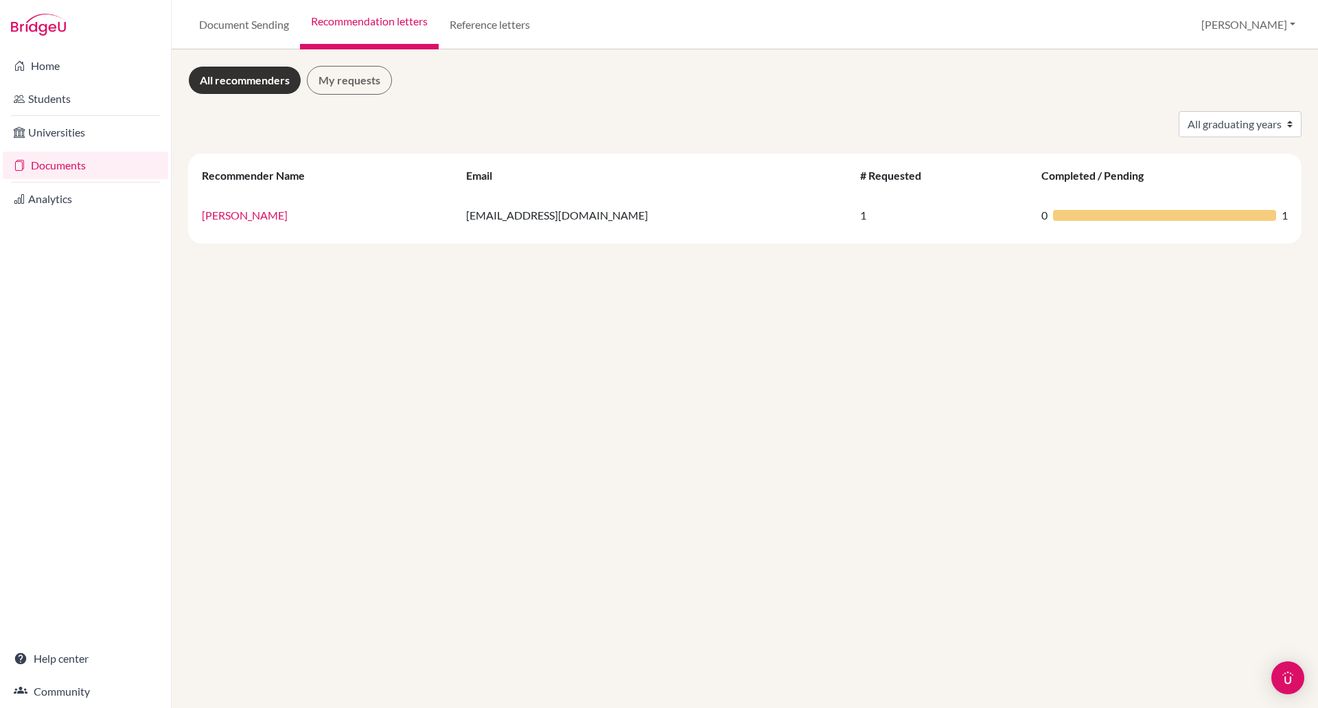
click at [271, 79] on link "All recommenders" at bounding box center [244, 80] width 113 height 29
click at [342, 78] on link "My requests" at bounding box center [349, 80] width 85 height 29
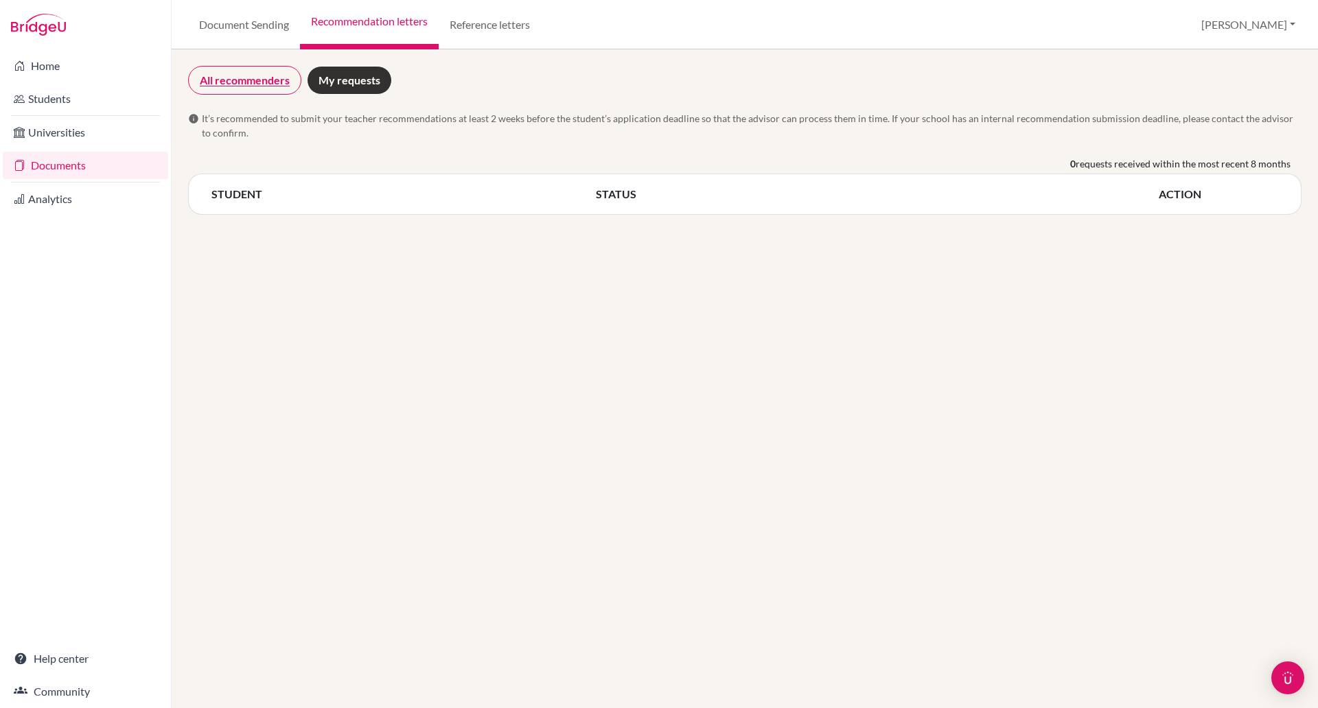
click at [243, 84] on link "All recommenders" at bounding box center [244, 80] width 113 height 29
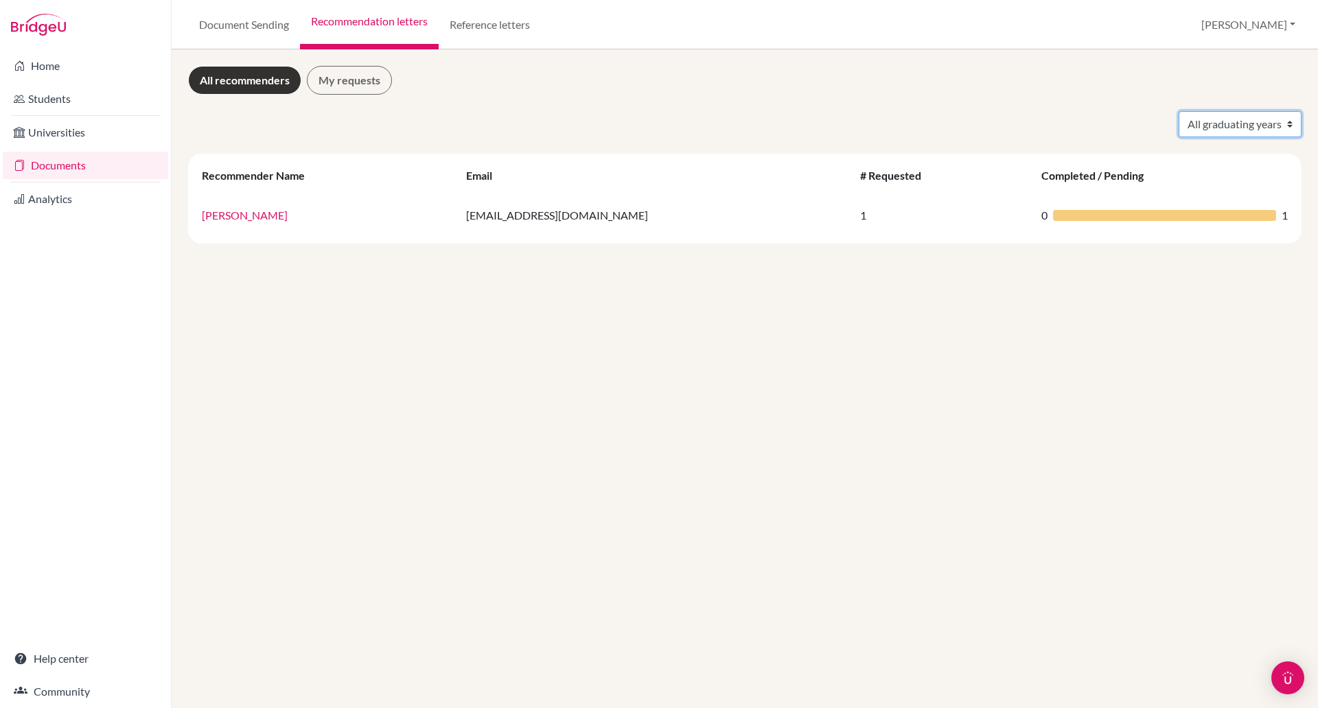
click at [1232, 126] on select "All graduating years 2024" at bounding box center [1240, 124] width 123 height 26
click at [923, 122] on div "All graduating years 2024" at bounding box center [745, 124] width 1134 height 26
click at [268, 27] on link "Document Sending" at bounding box center [244, 24] width 112 height 49
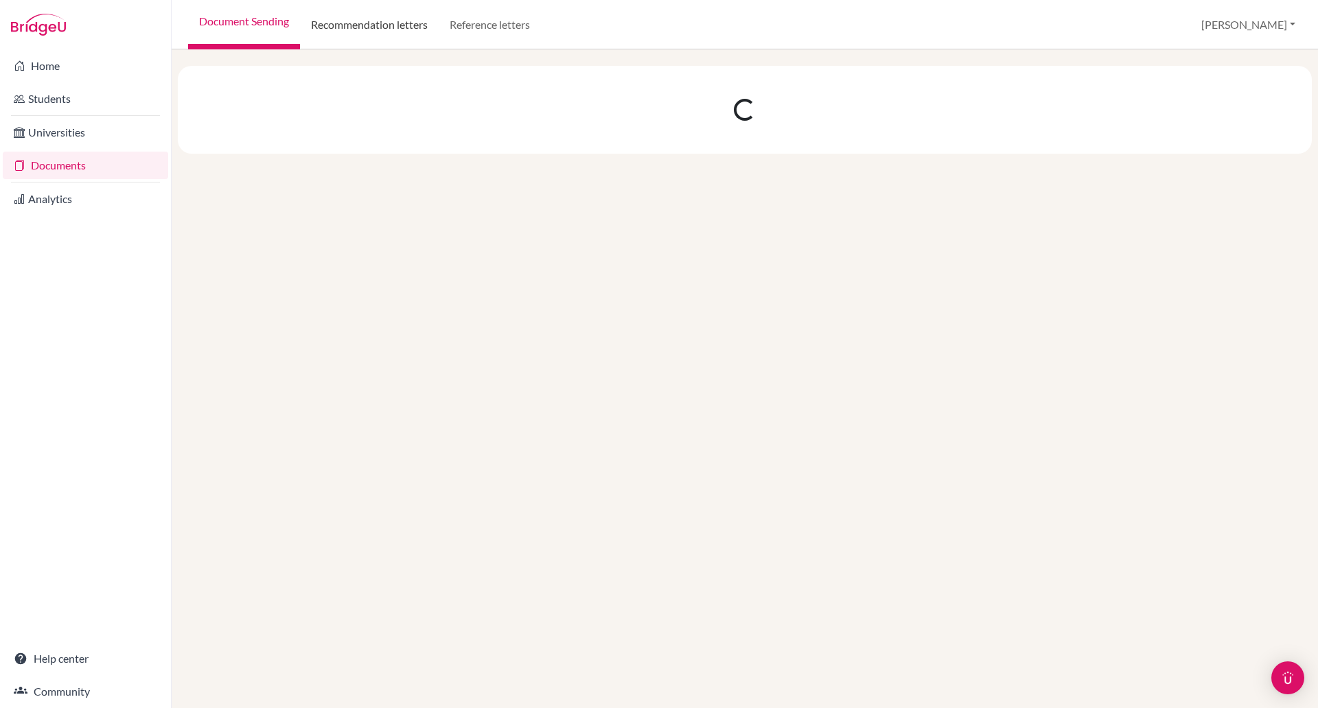
click at [347, 27] on link "Recommendation letters" at bounding box center [369, 24] width 139 height 49
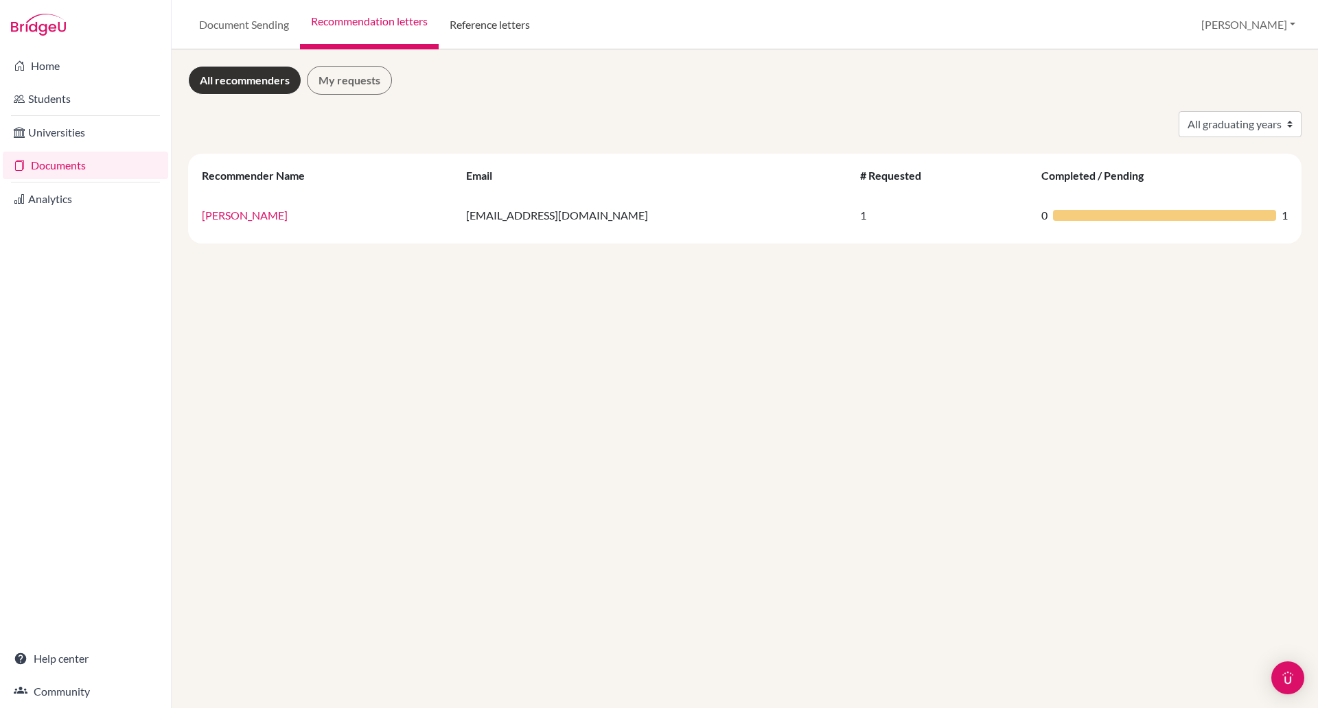
click at [478, 27] on link "Reference letters" at bounding box center [490, 24] width 102 height 49
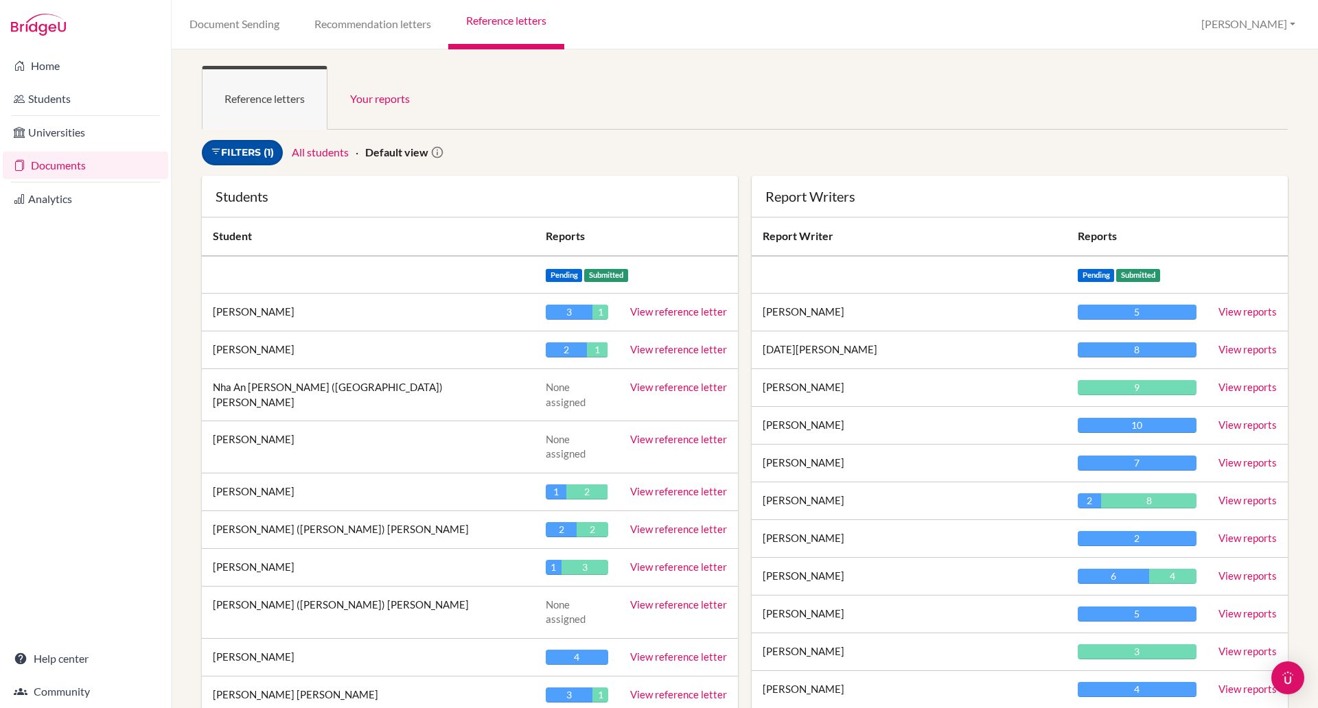
click at [264, 153] on link "Filters (1)" at bounding box center [242, 152] width 81 height 25
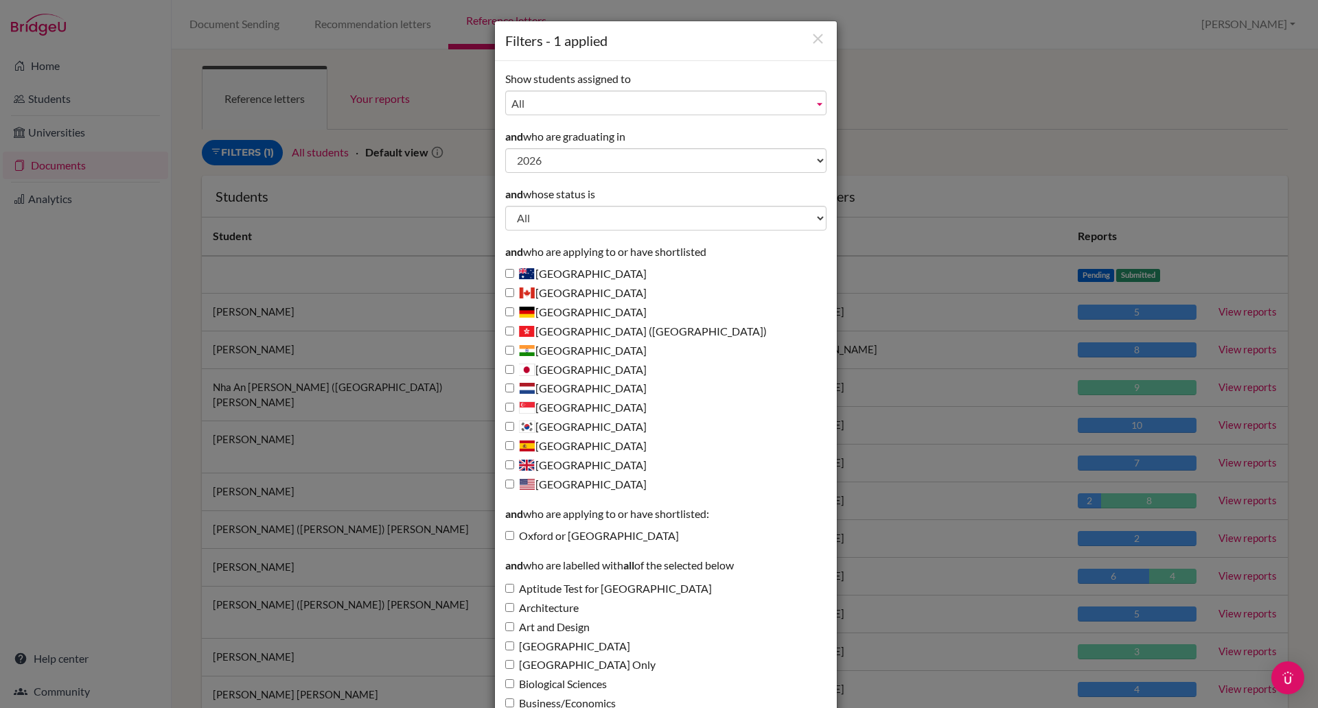
click at [868, 137] on div "Filters - 1 applied Show students assigned to All ATKINSON, DAVID Finnigan, Sim…" at bounding box center [659, 354] width 1318 height 708
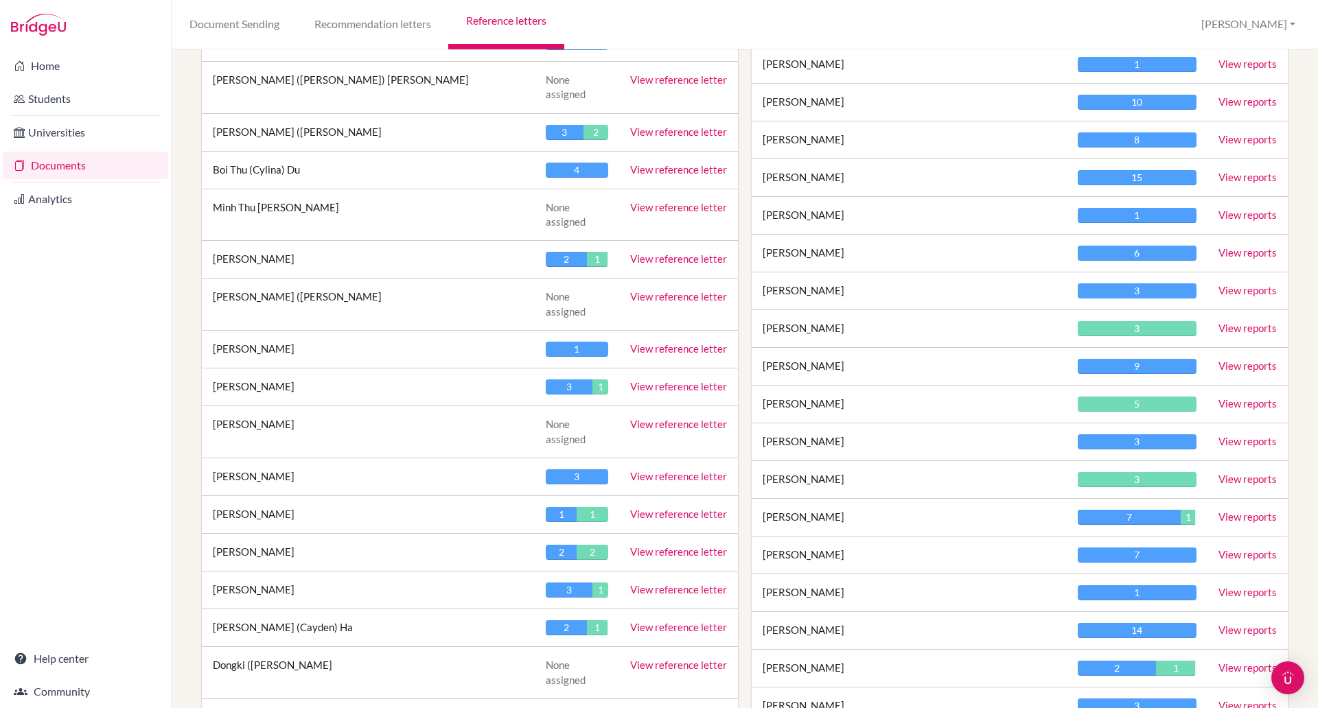
scroll to position [1470, 0]
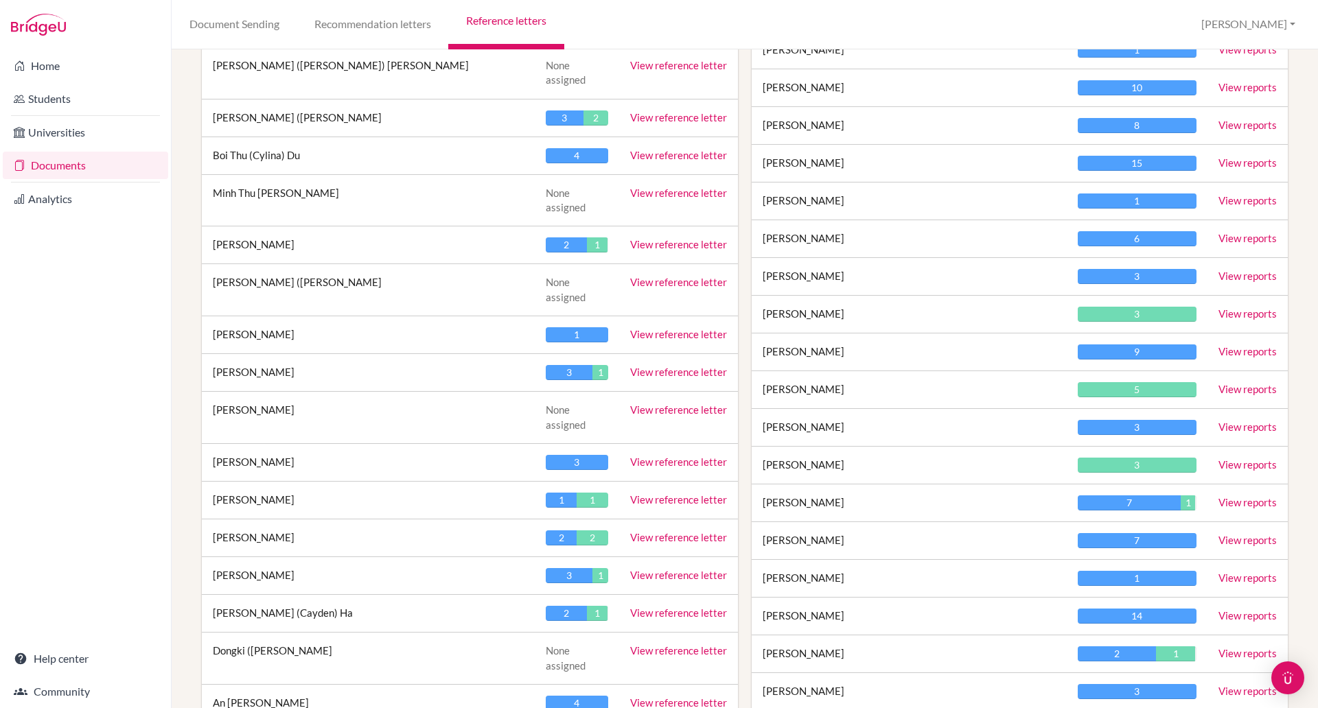
click at [647, 697] on link "View reference letter" at bounding box center [678, 703] width 97 height 12
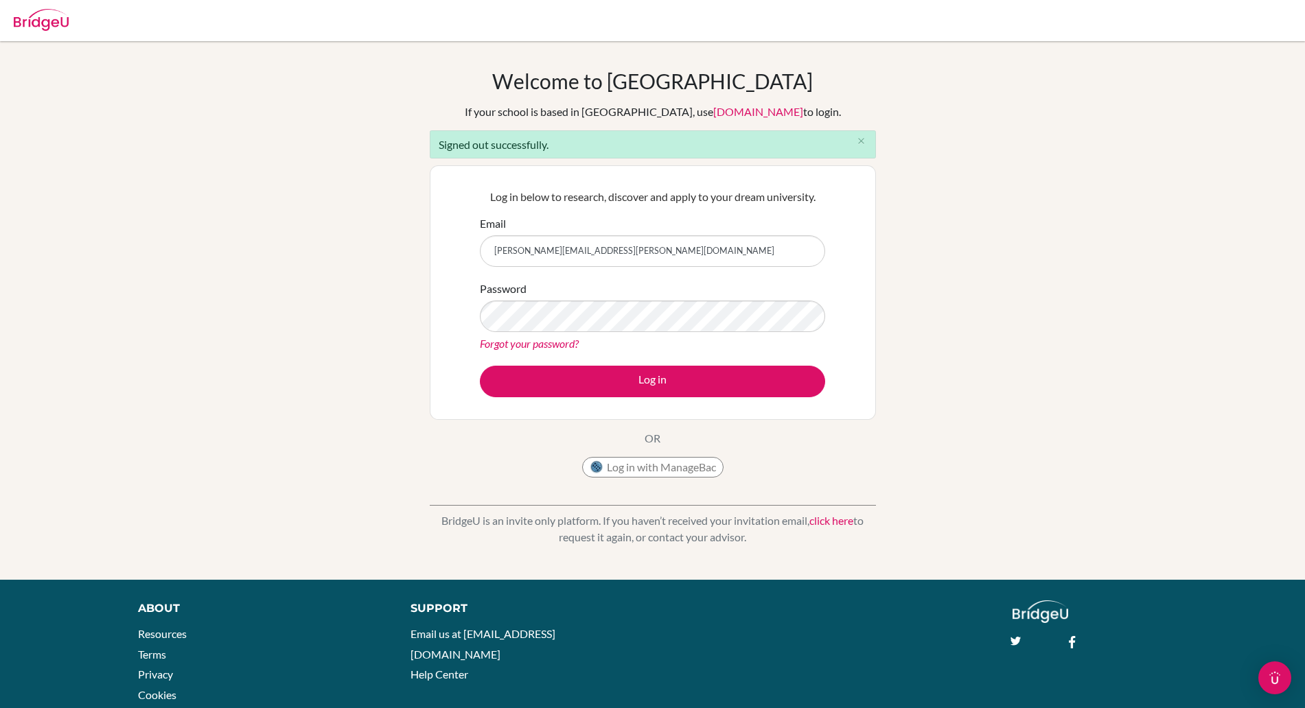
click at [647, 382] on button "Log in" at bounding box center [652, 382] width 345 height 32
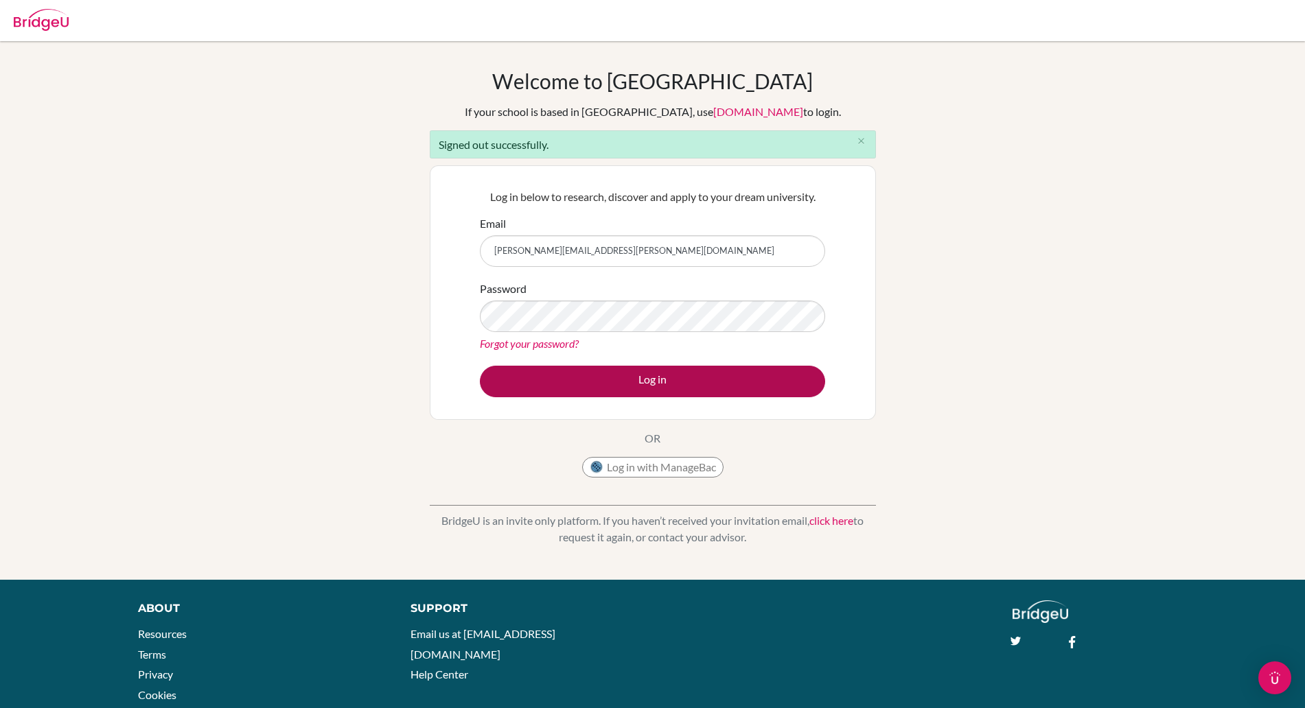
drag, startPoint x: 0, startPoint y: 0, endPoint x: 647, endPoint y: 384, distance: 752.5
click at [647, 382] on button "Log in" at bounding box center [652, 382] width 345 height 32
type input "[PERSON_NAME][EMAIL_ADDRESS][PERSON_NAME][DOMAIN_NAME]"
click at [675, 376] on button "Log in" at bounding box center [652, 382] width 345 height 32
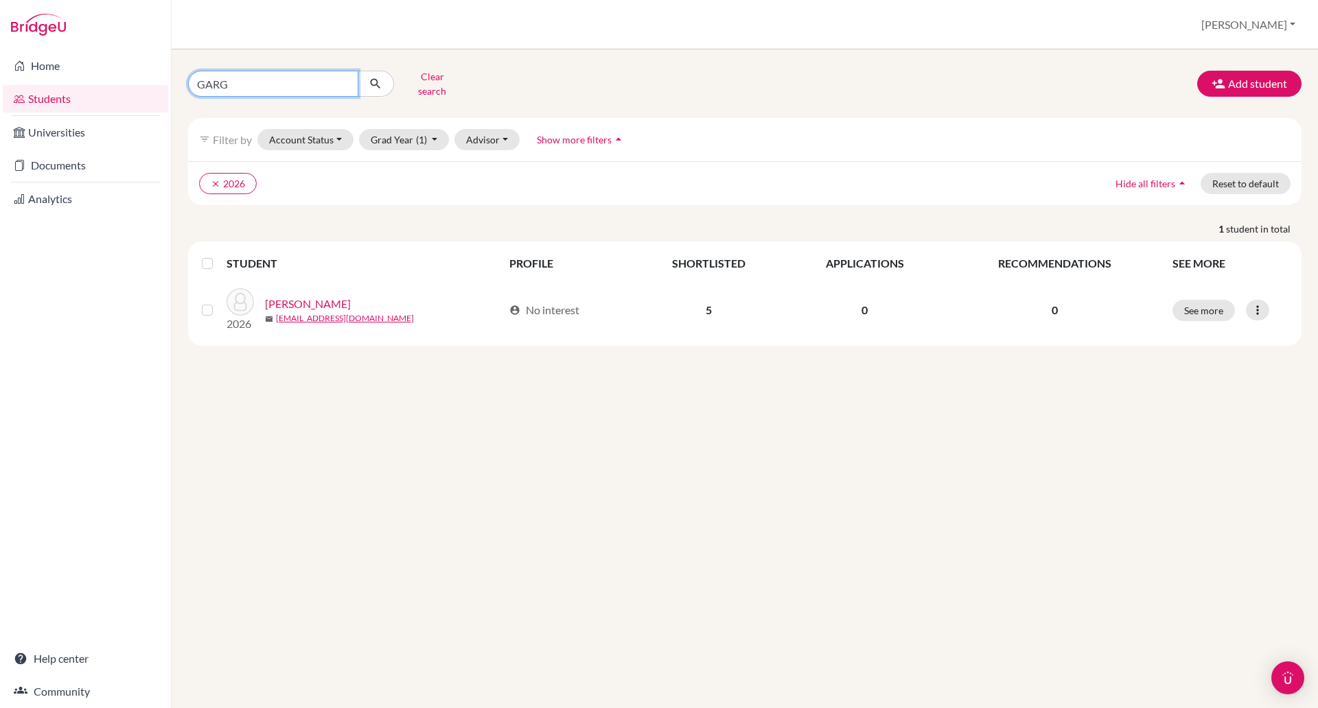
click at [268, 78] on input "GARG" at bounding box center [273, 84] width 170 height 26
type input "G"
type input "tong"
click button "submit" at bounding box center [376, 84] width 36 height 26
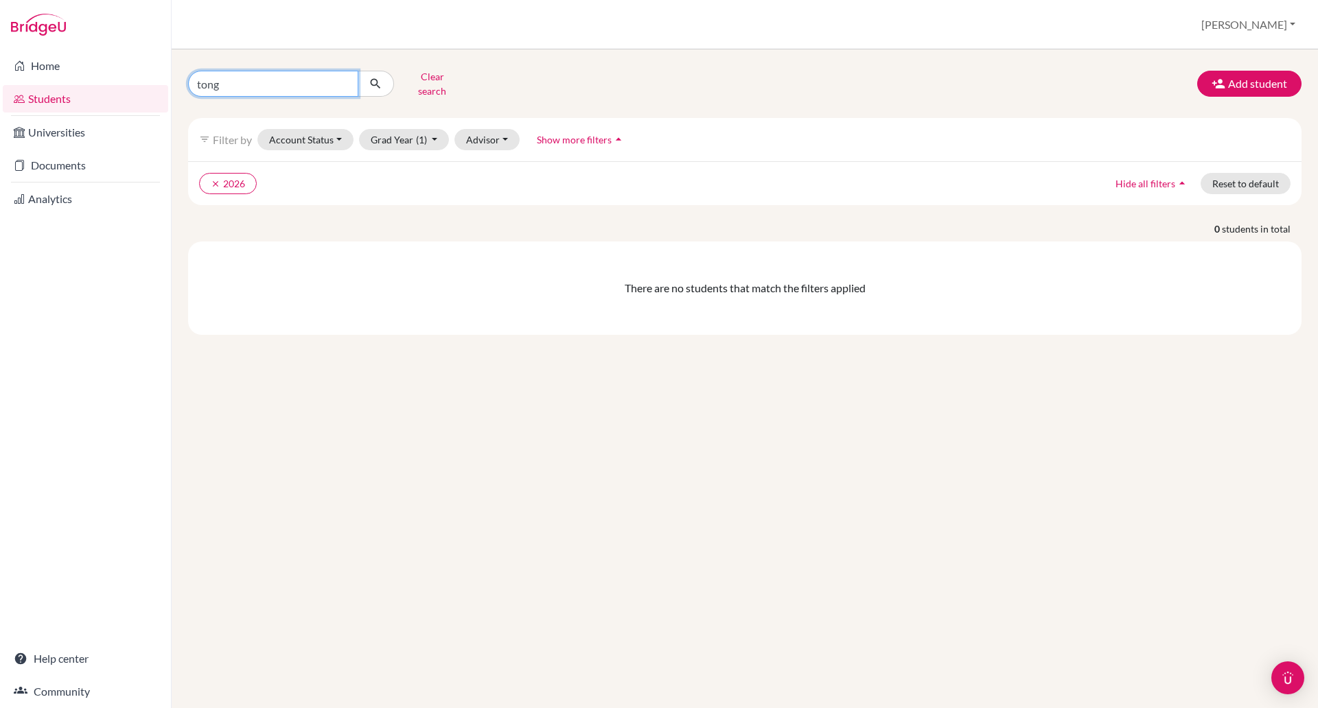
click at [206, 82] on input "tong" at bounding box center [273, 84] width 170 height 26
type input "trong"
click button "submit" at bounding box center [376, 84] width 36 height 26
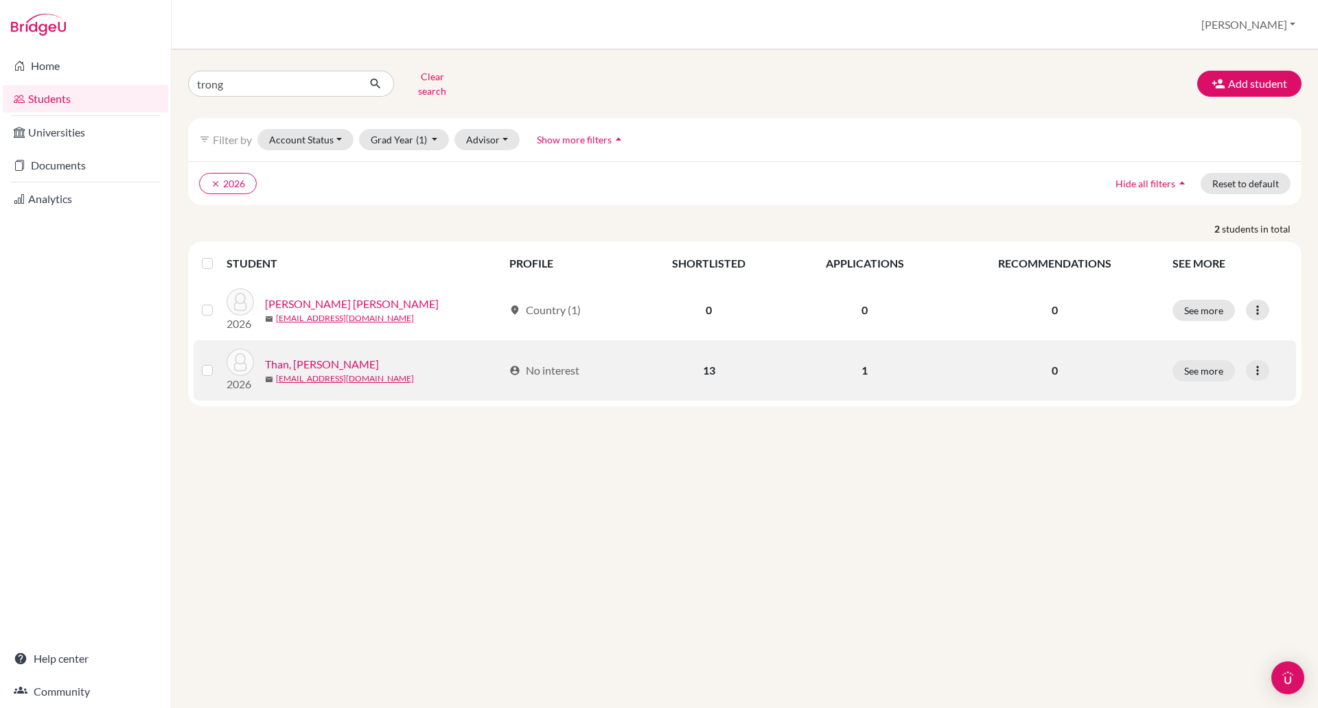
click at [322, 356] on link "Than, [PERSON_NAME]" at bounding box center [322, 364] width 114 height 16
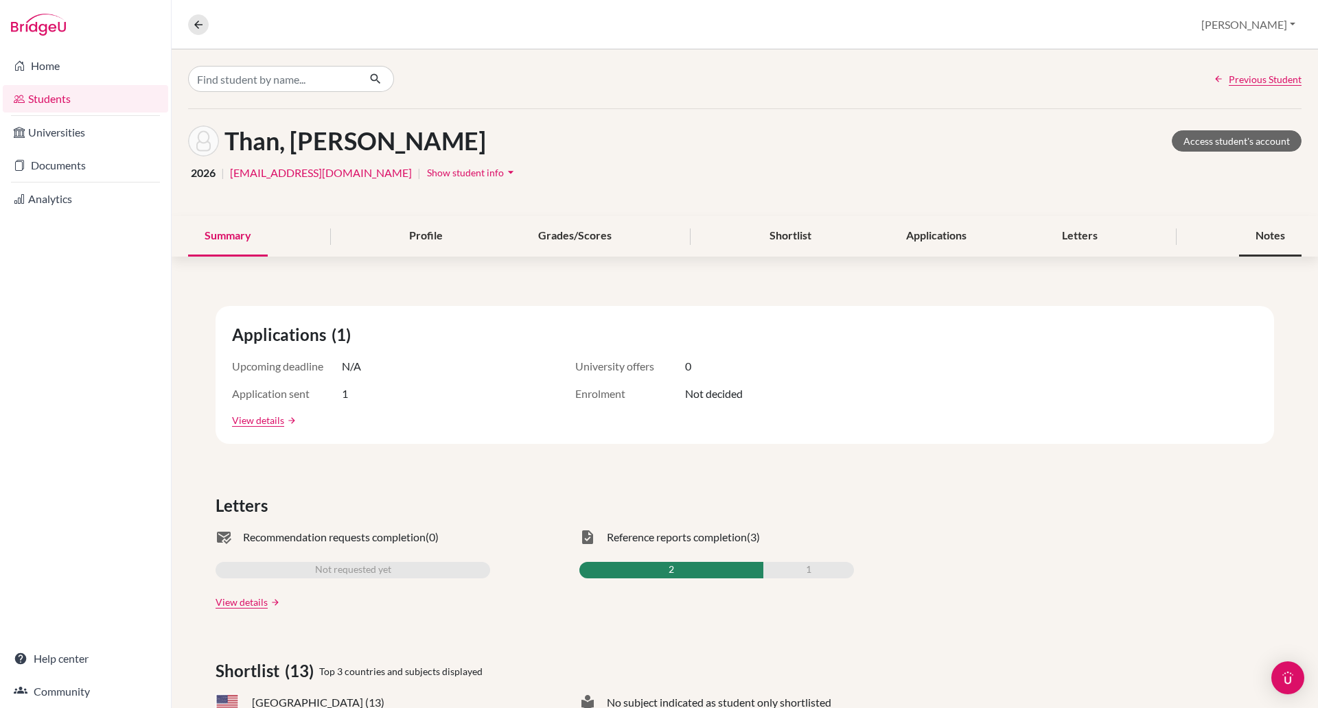
click at [1249, 231] on div "Notes" at bounding box center [1270, 236] width 62 height 41
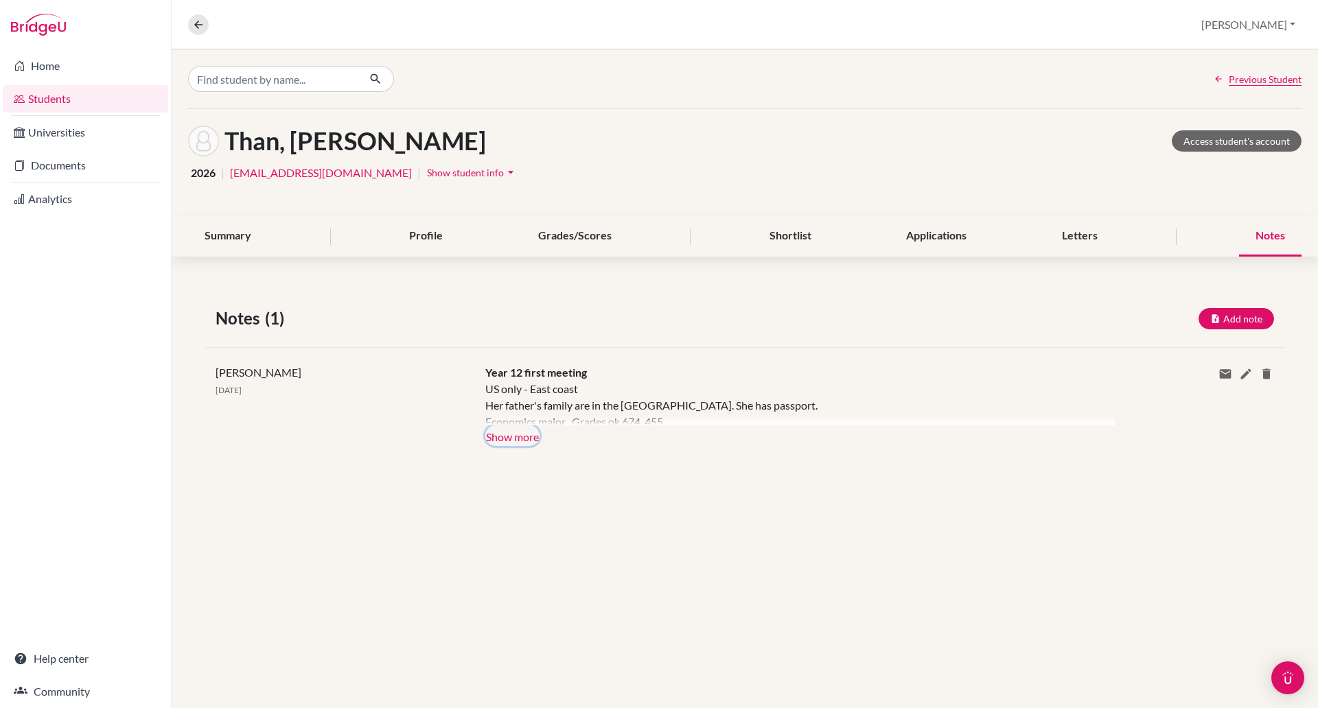
click at [504, 437] on button "Show more" at bounding box center [512, 436] width 54 height 21
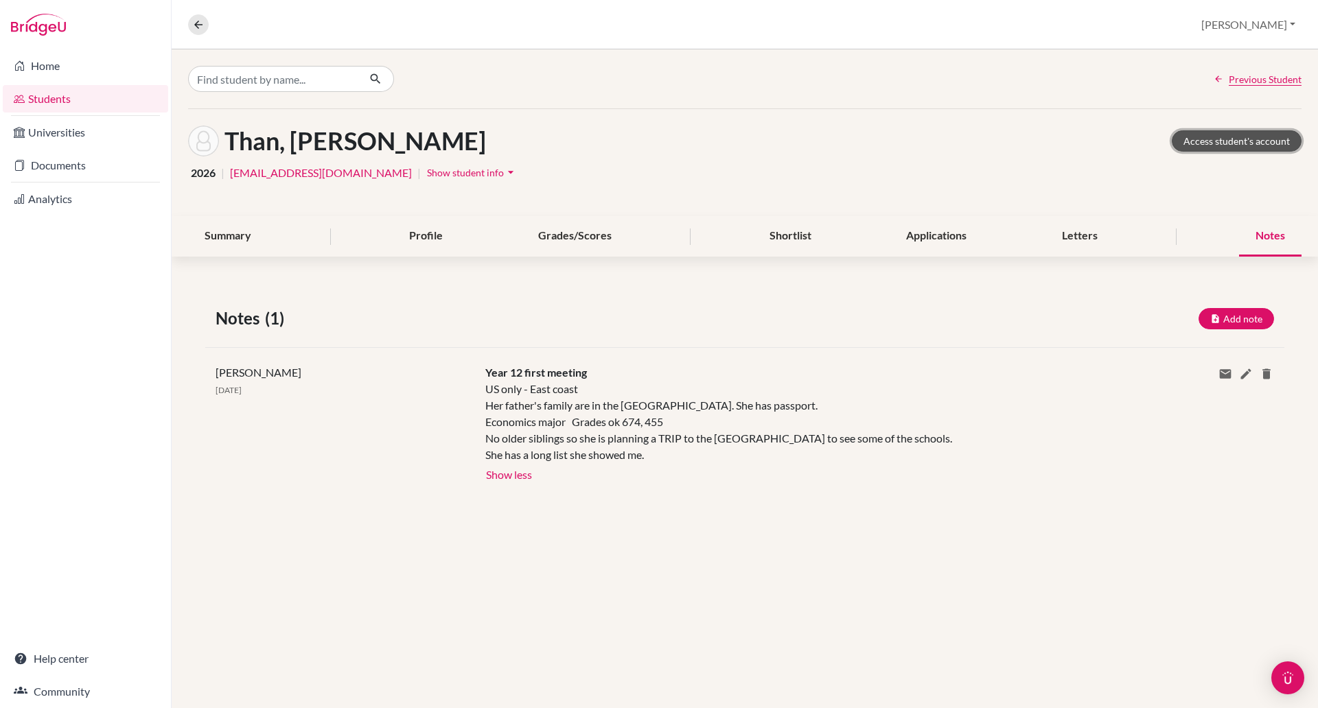
click at [1210, 140] on link "Access student's account" at bounding box center [1237, 140] width 130 height 21
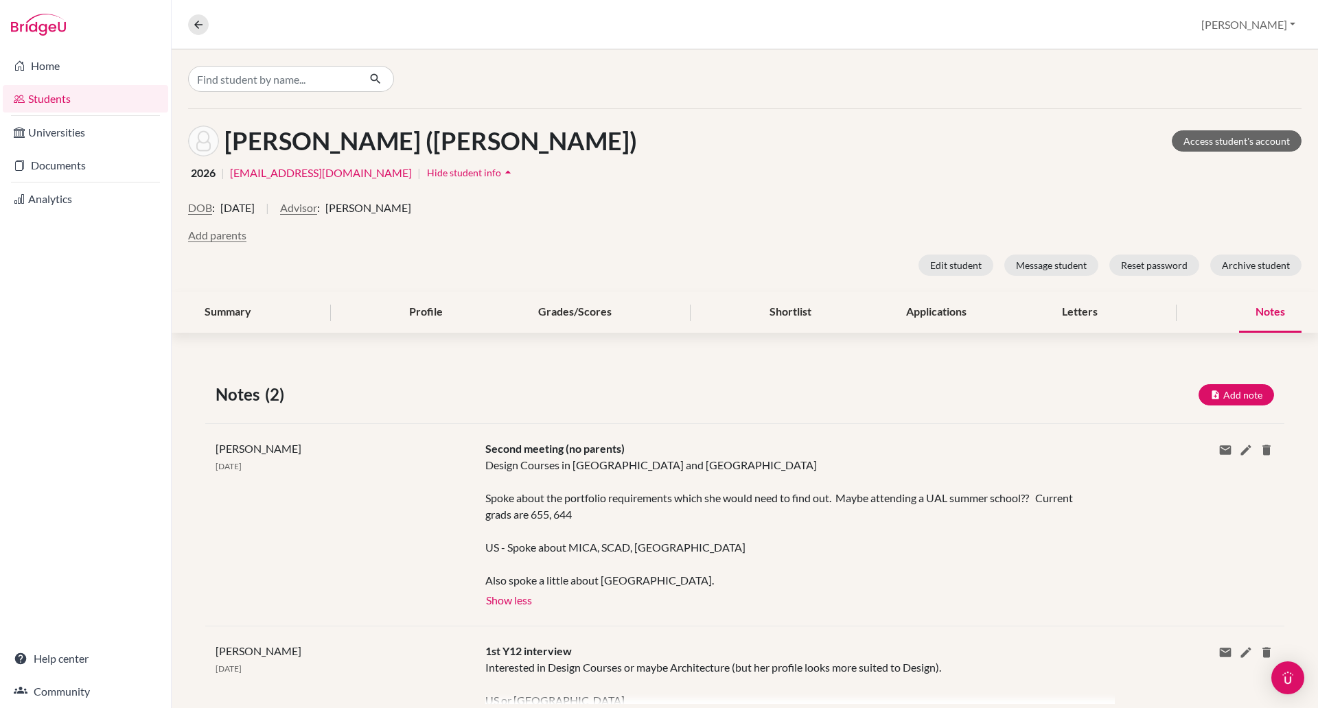
scroll to position [44, 0]
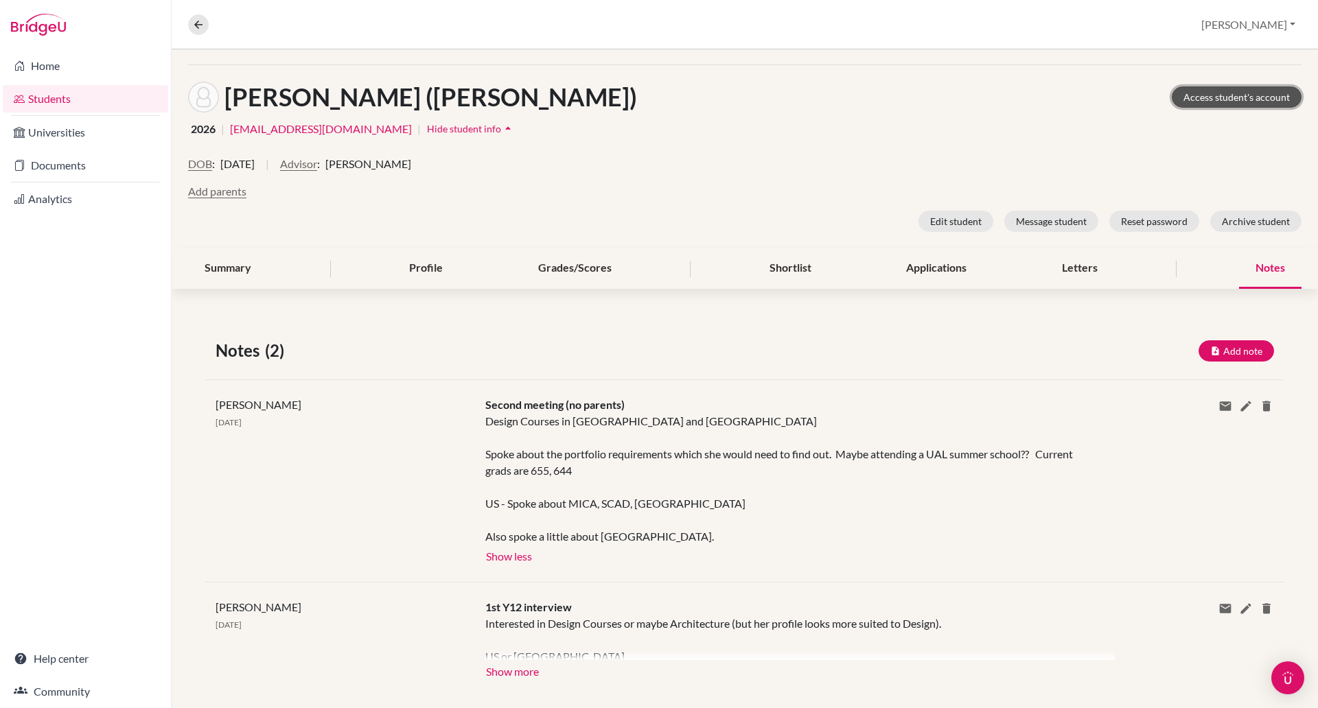
click at [1197, 93] on link "Access student's account" at bounding box center [1237, 96] width 130 height 21
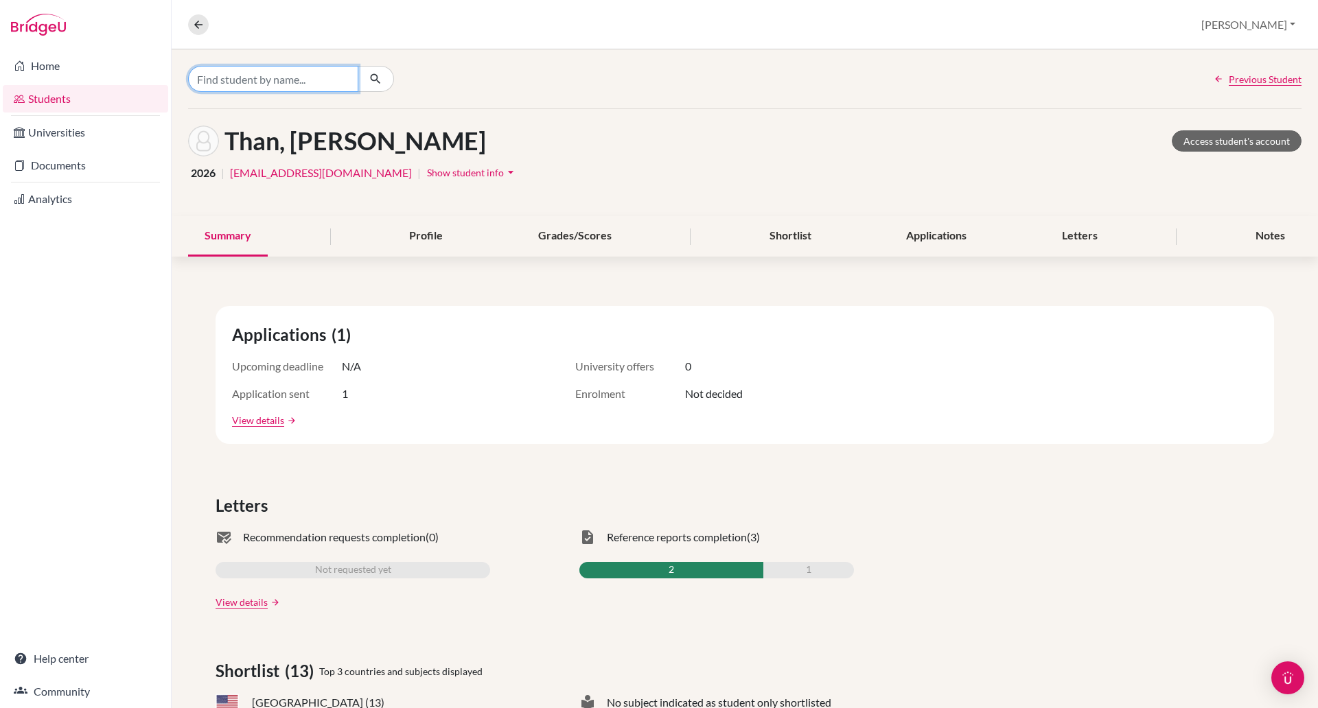
click at [285, 78] on input "Find student by name..." at bounding box center [273, 79] width 170 height 26
type input "jie"
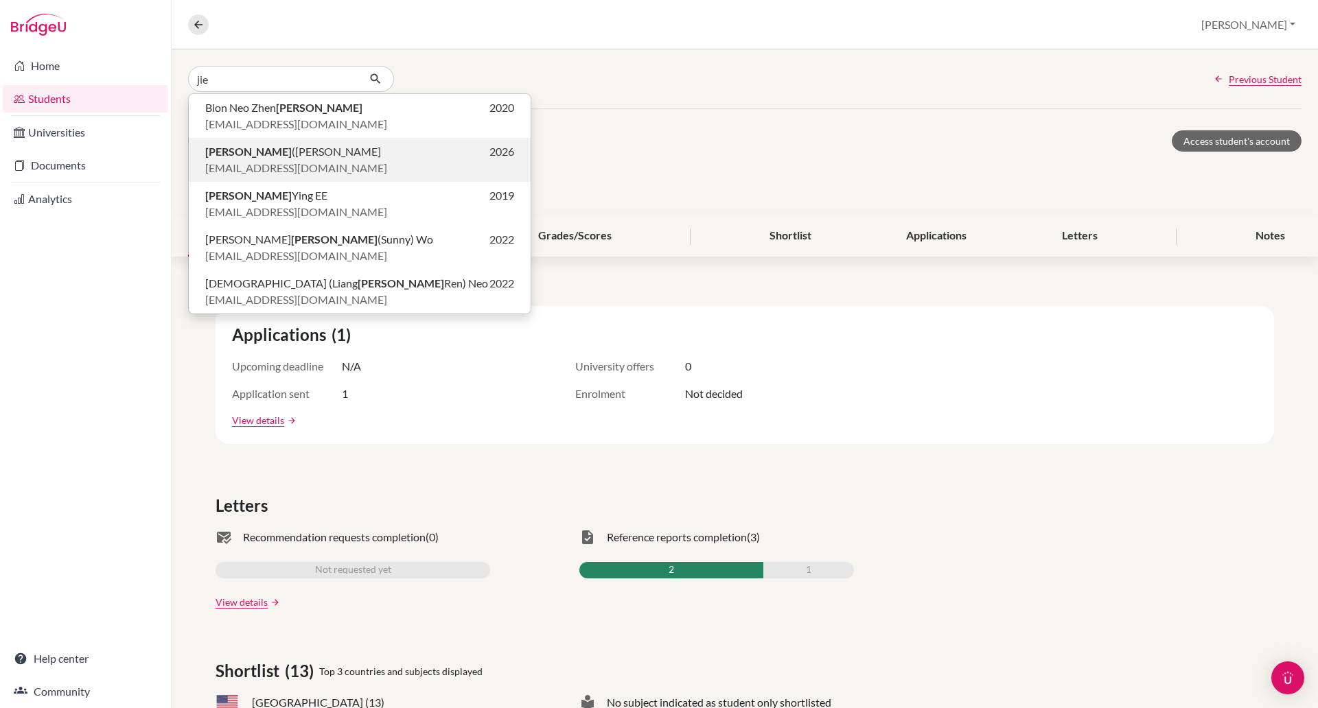
click at [228, 151] on span "[PERSON_NAME] ([PERSON_NAME]" at bounding box center [293, 151] width 176 height 16
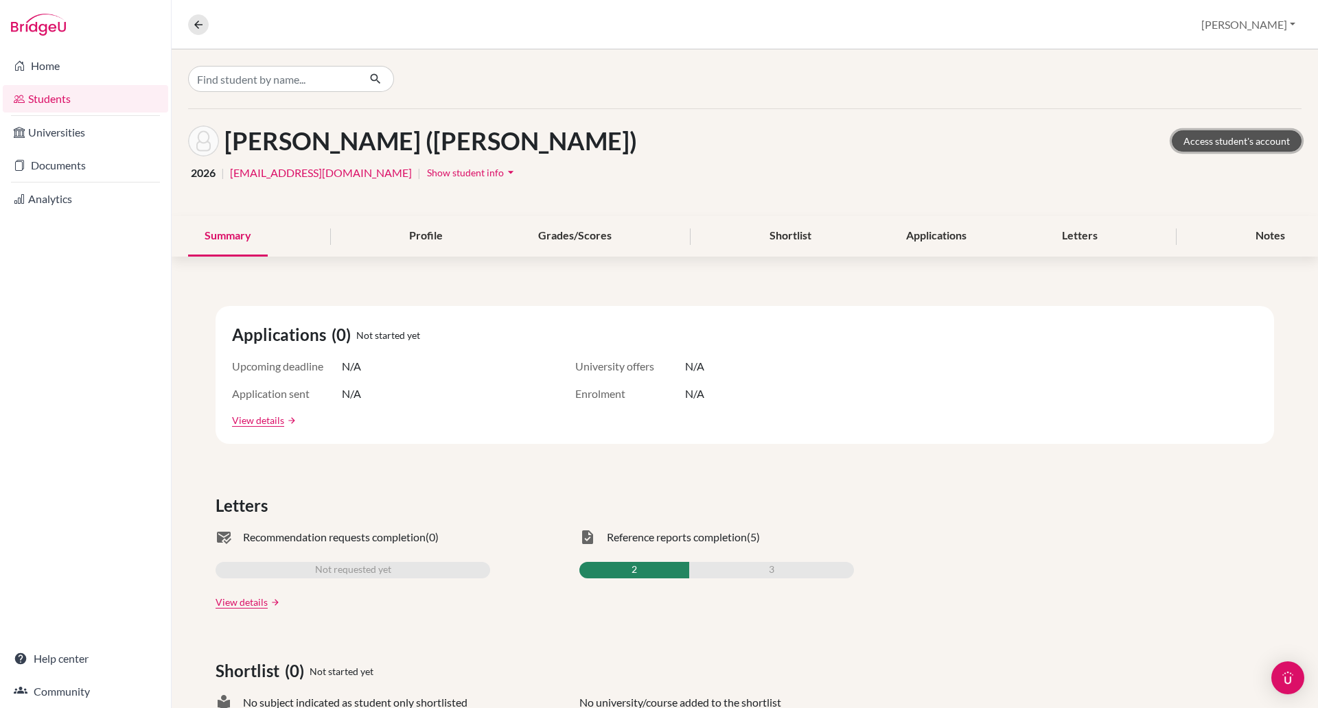
click at [1194, 137] on link "Access student's account" at bounding box center [1237, 140] width 130 height 21
